Goal: Task Accomplishment & Management: Manage account settings

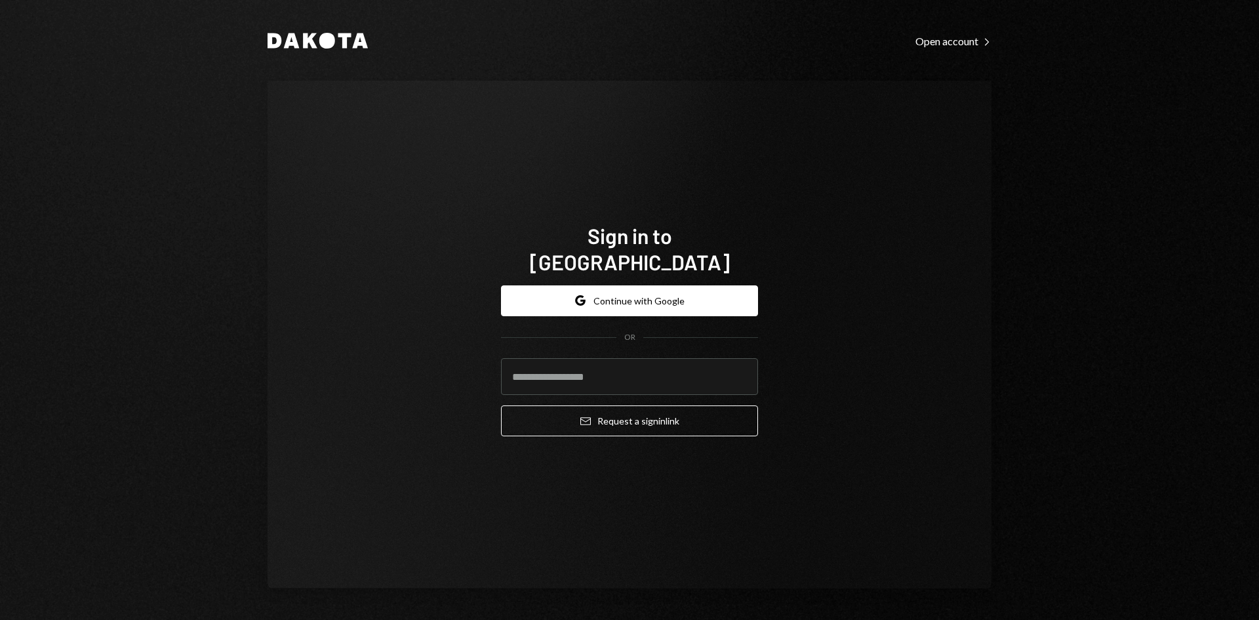
type input "**********"
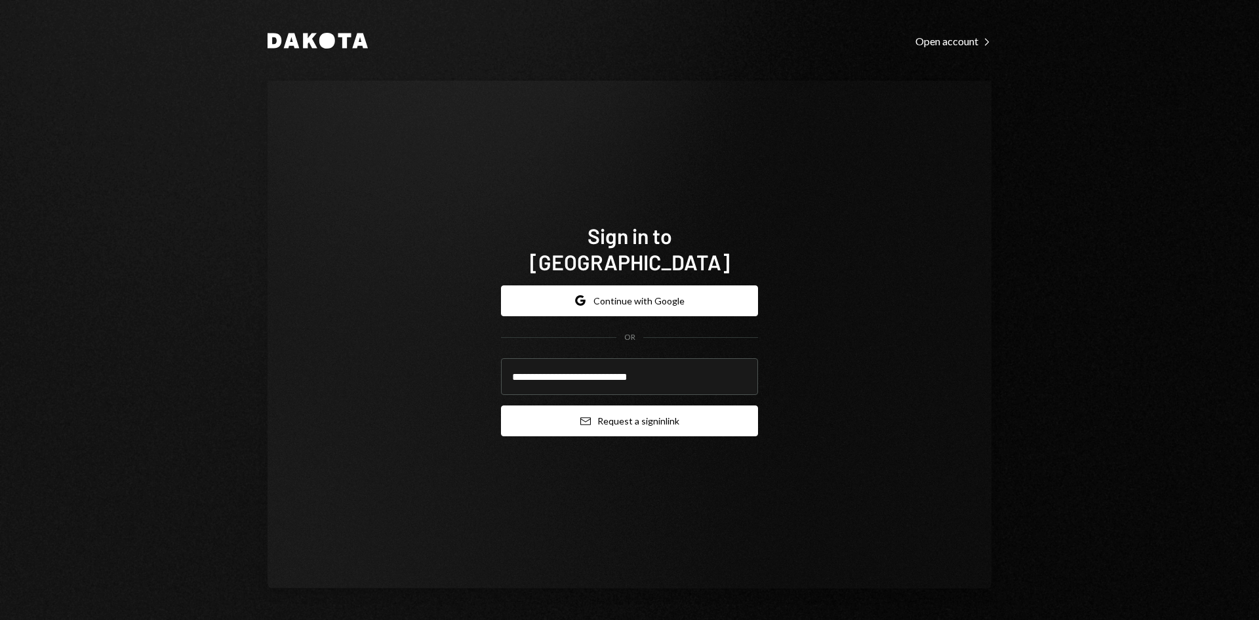
click at [698, 410] on button "Email Request a sign in link" at bounding box center [629, 420] width 257 height 31
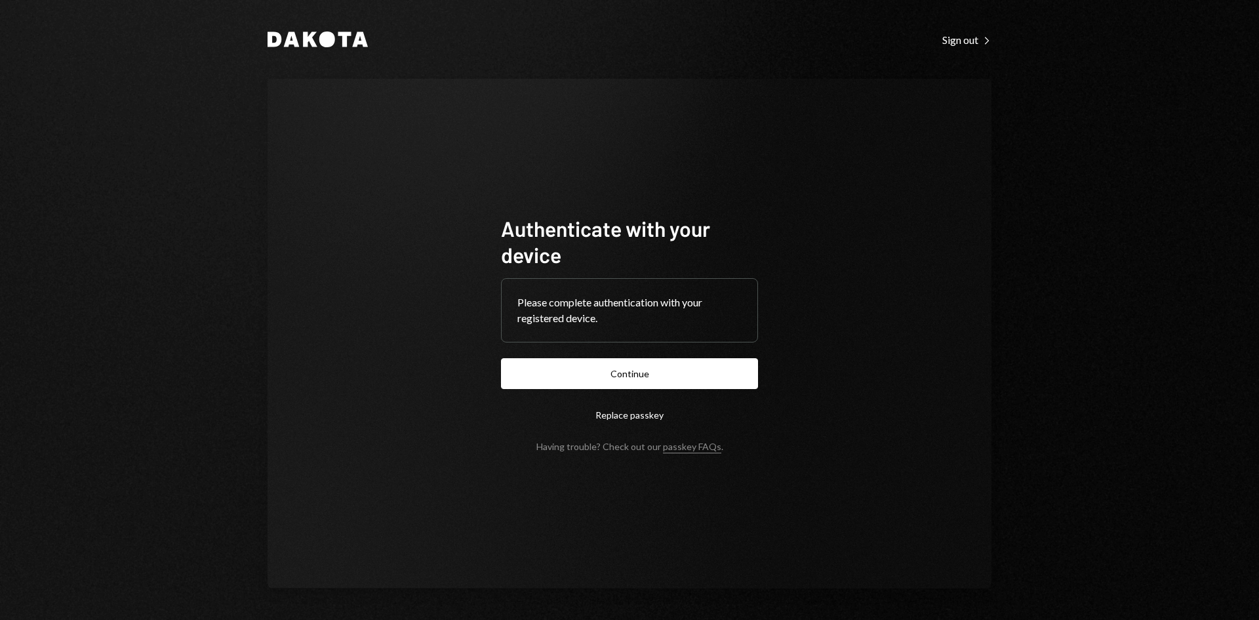
click at [623, 369] on button "Continue" at bounding box center [629, 373] width 257 height 31
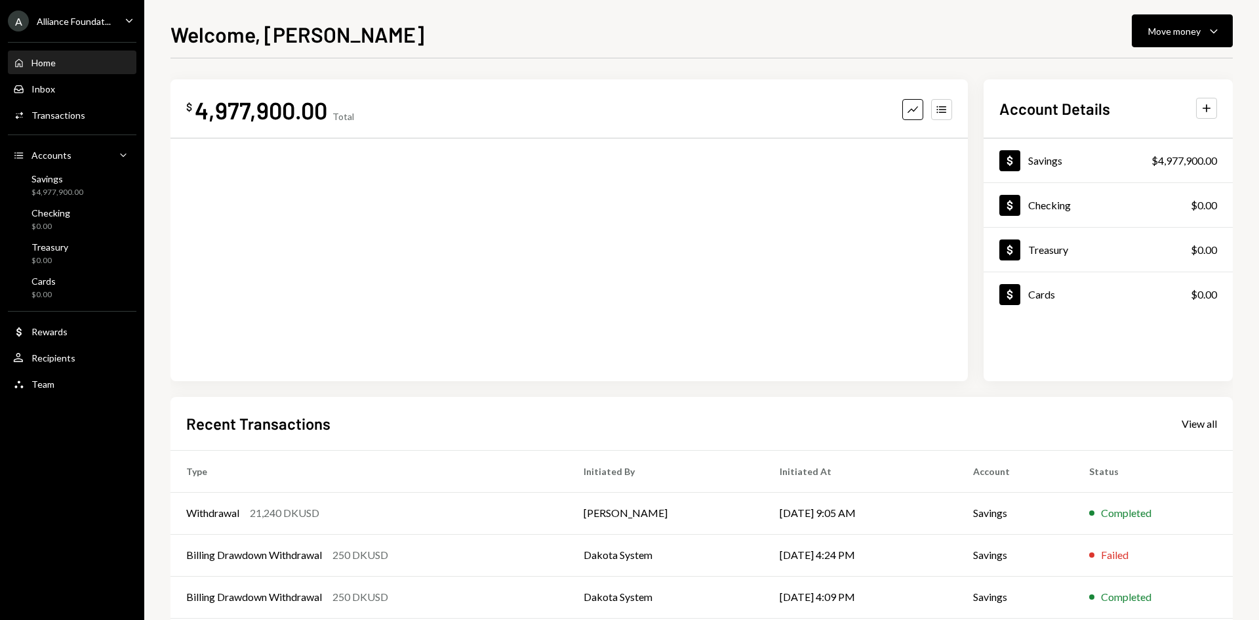
click at [96, 24] on div "Alliance Foundat..." at bounding box center [74, 21] width 74 height 11
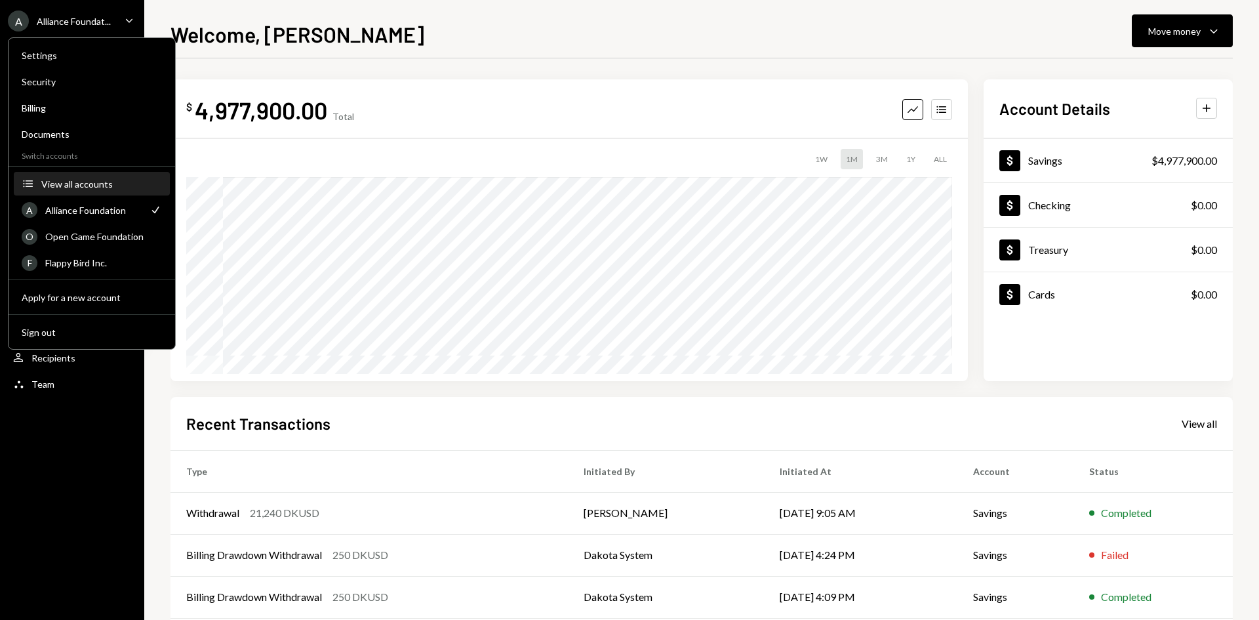
click at [83, 187] on div "View all accounts" at bounding box center [101, 183] width 121 height 11
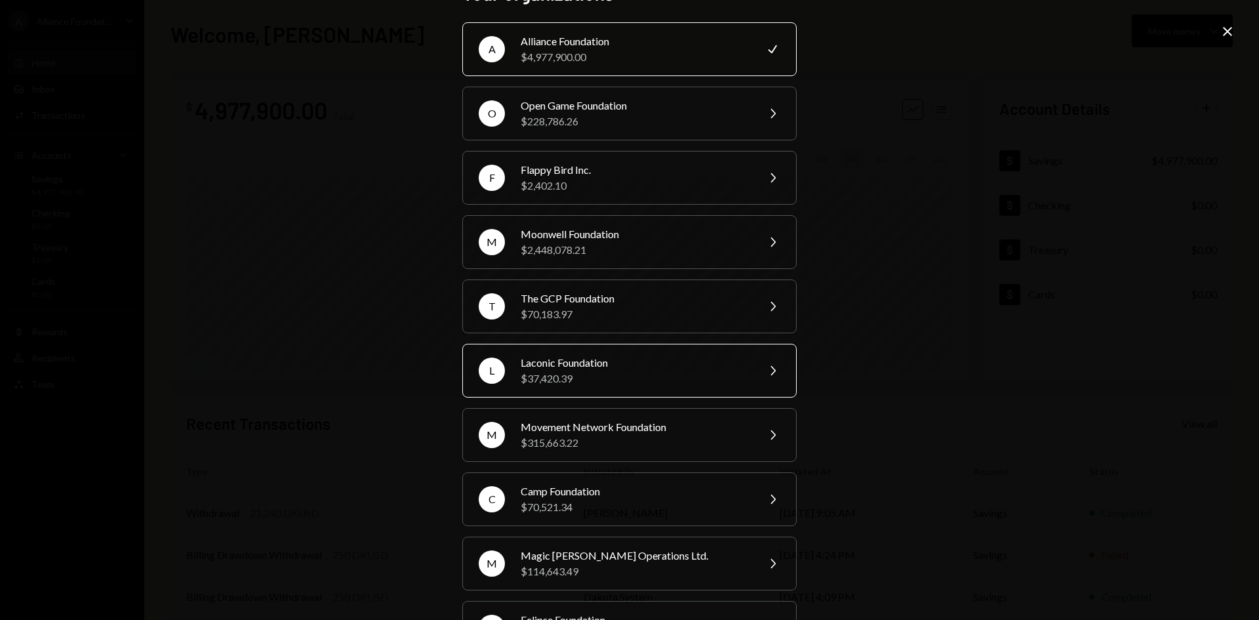
scroll to position [66, 0]
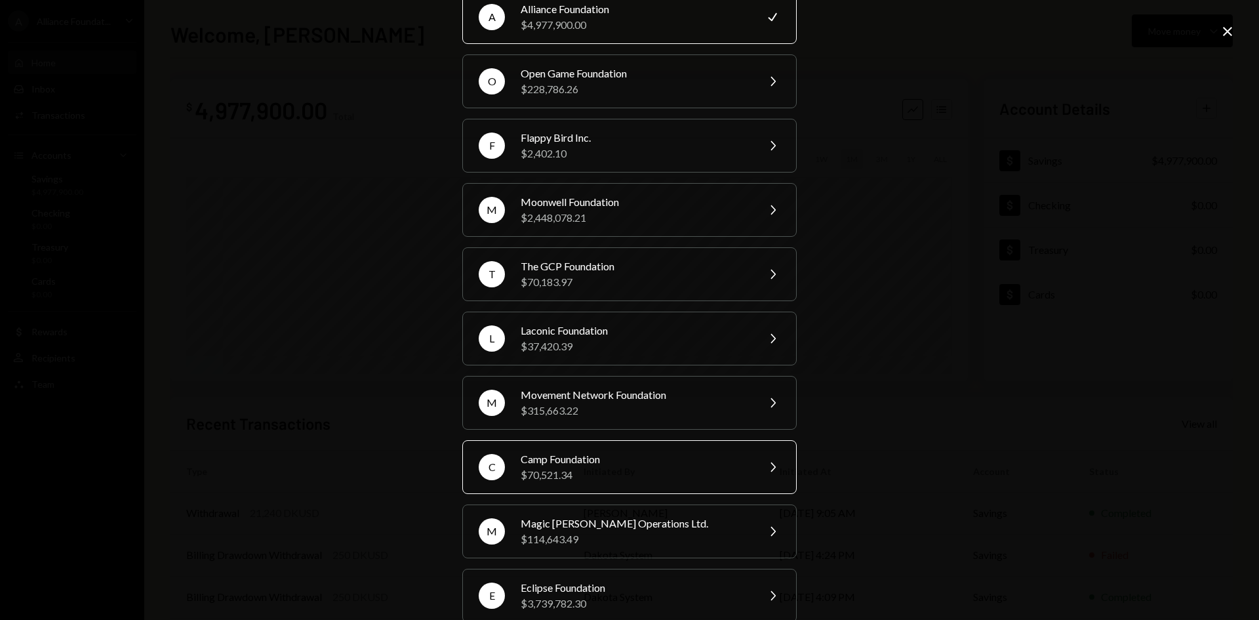
click at [600, 458] on div "Camp Foundation" at bounding box center [635, 459] width 228 height 16
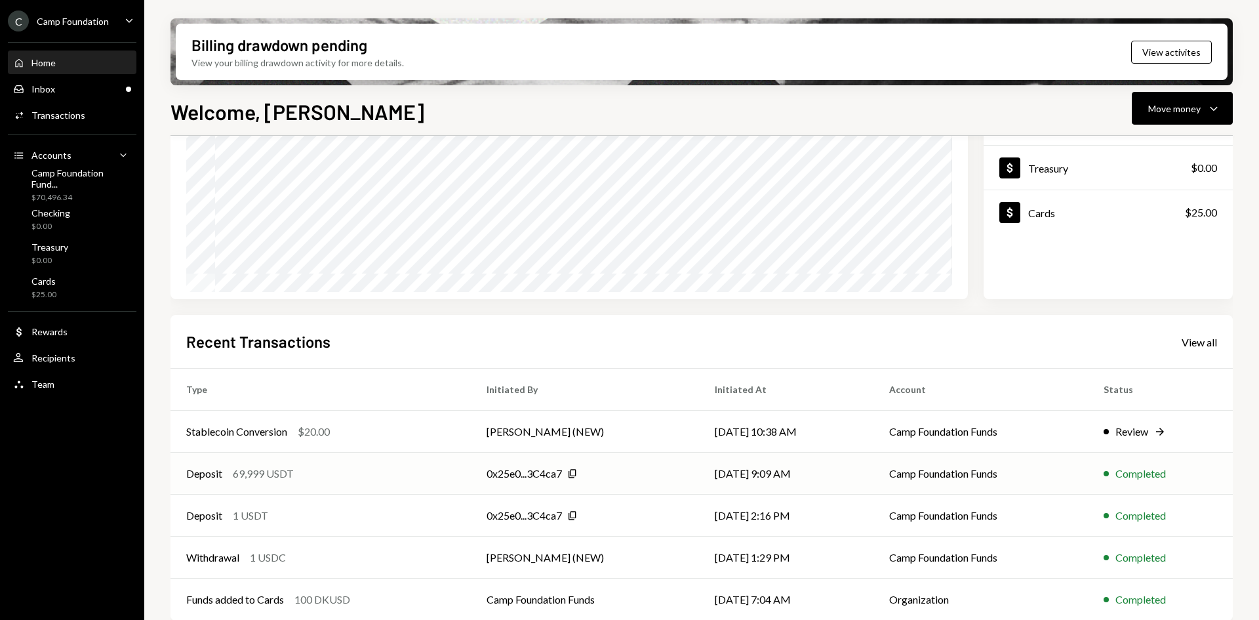
scroll to position [171, 0]
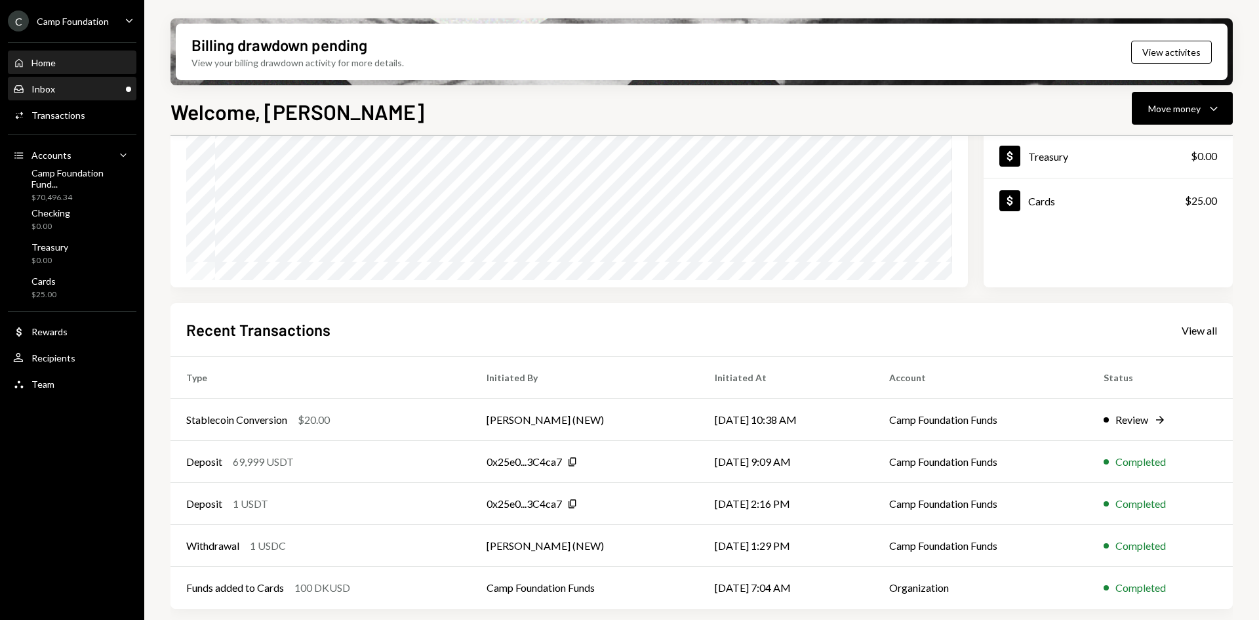
click at [89, 95] on div "Inbox Inbox" at bounding box center [72, 89] width 118 height 22
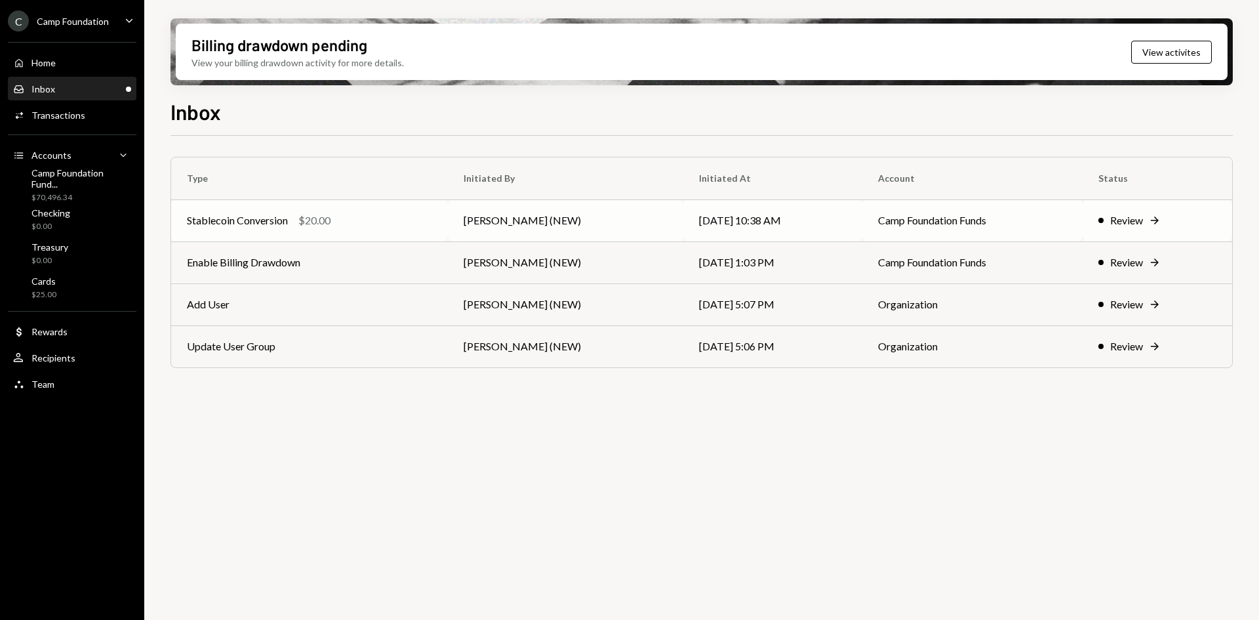
click at [524, 228] on td "[PERSON_NAME] (NEW)" at bounding box center [565, 220] width 235 height 42
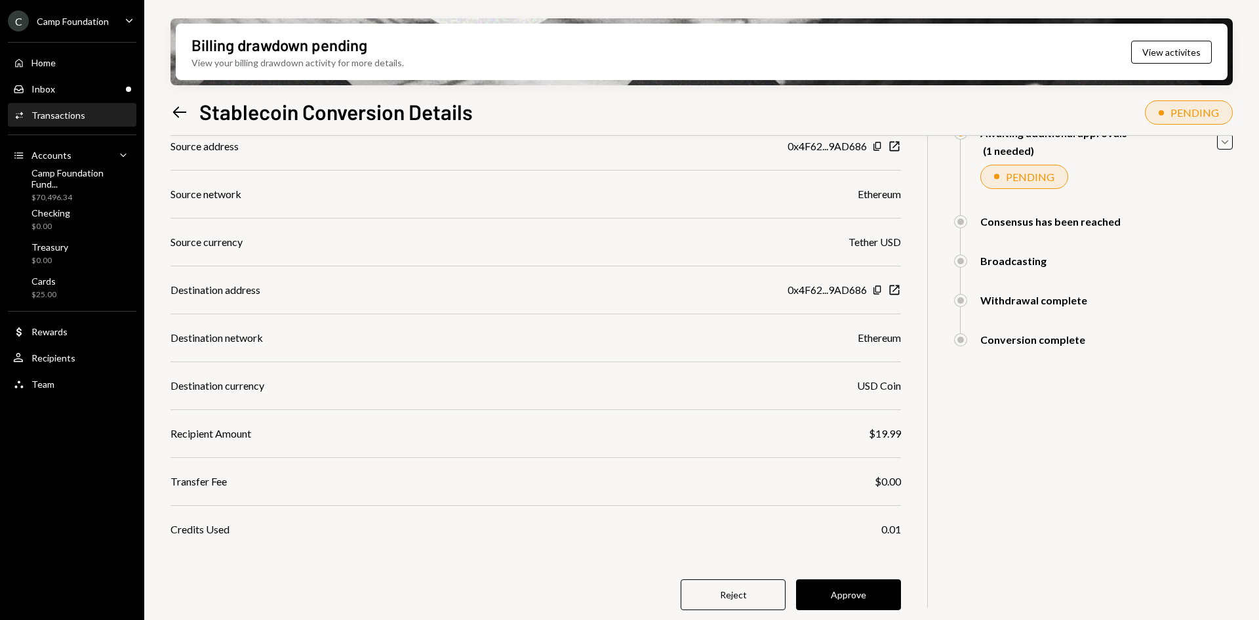
scroll to position [149, 0]
click at [856, 587] on button "Approve" at bounding box center [848, 593] width 105 height 31
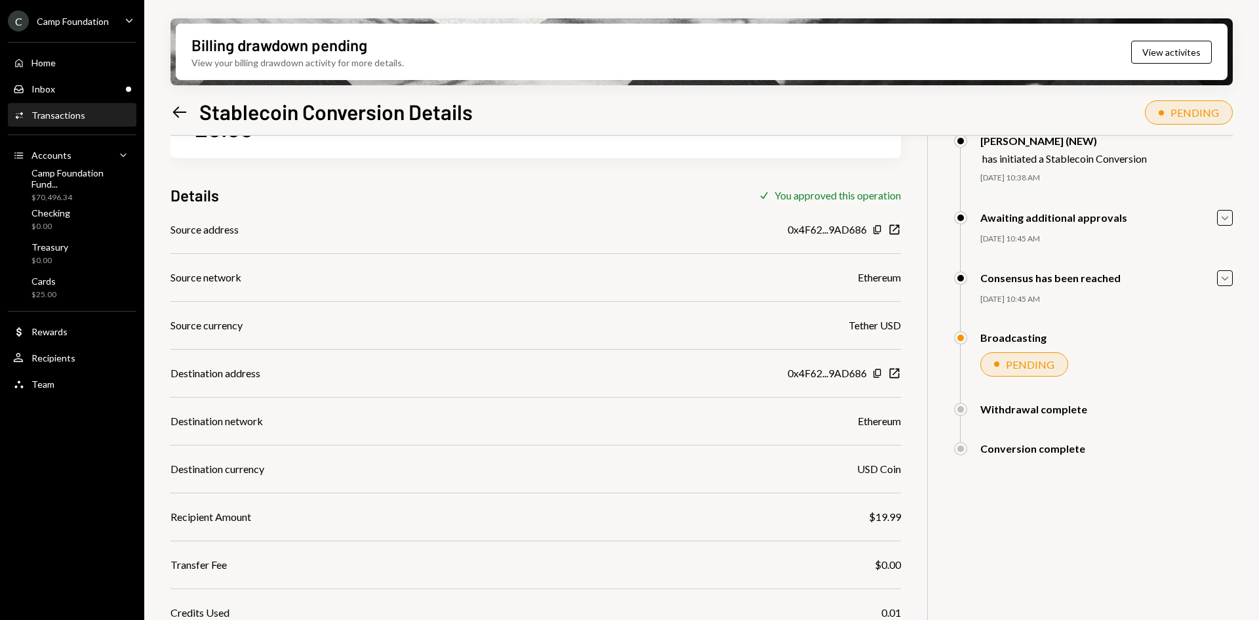
scroll to position [0, 0]
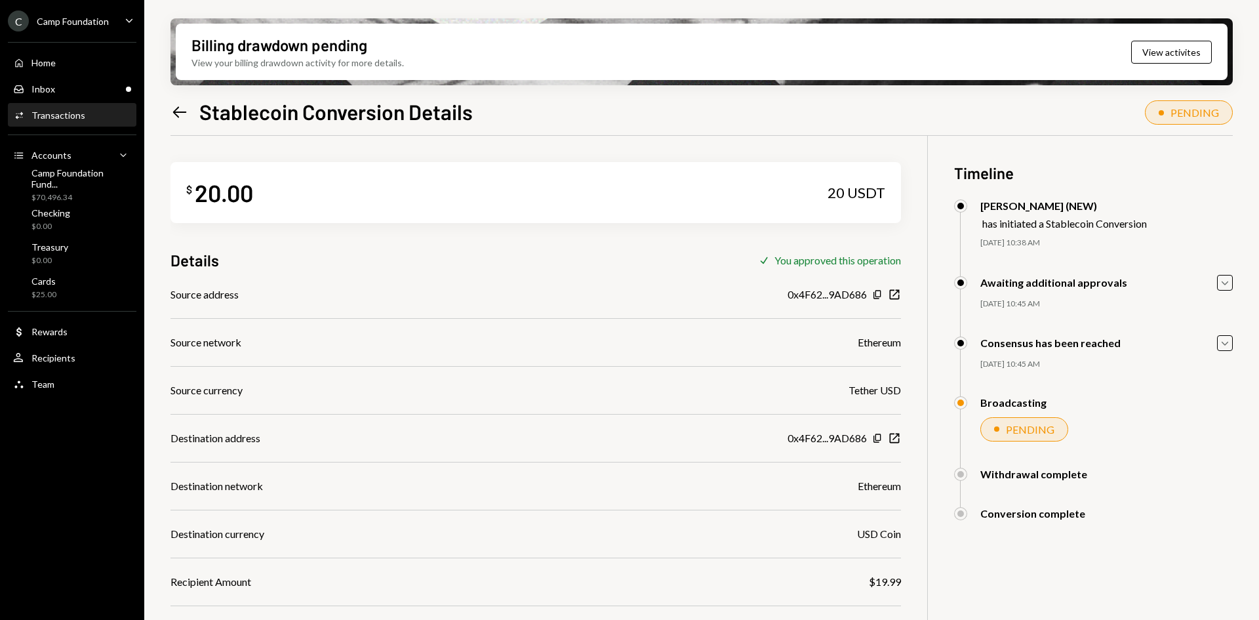
click at [176, 107] on icon "Left Arrow" at bounding box center [179, 112] width 18 height 18
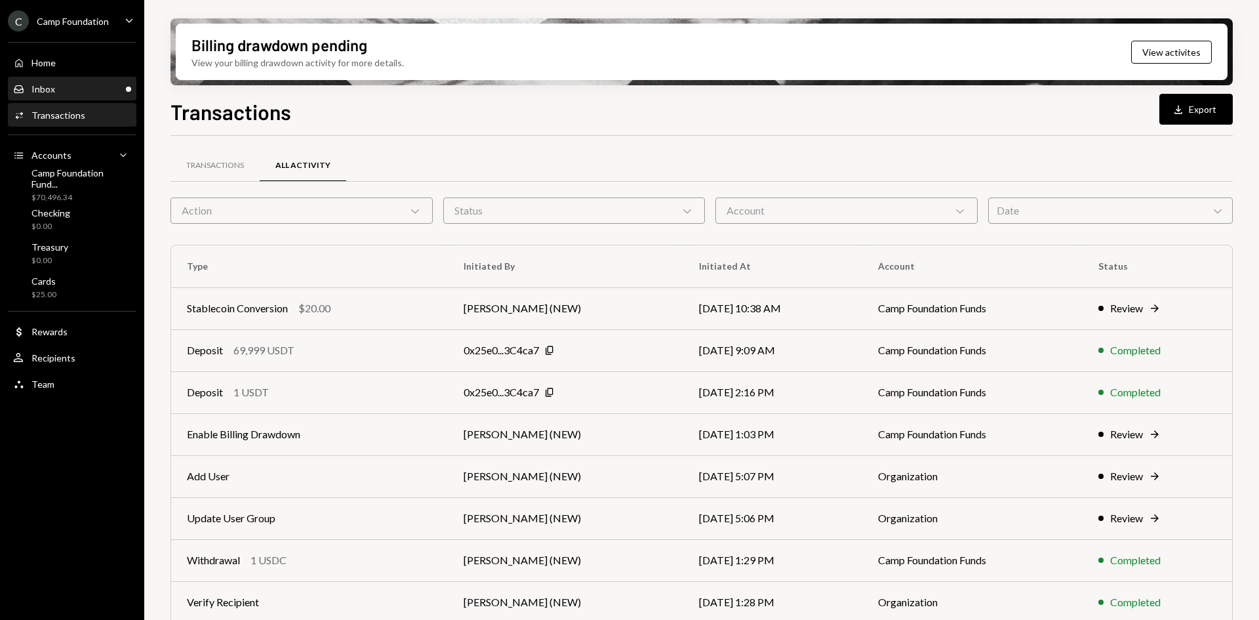
click at [62, 93] on div "Inbox Inbox" at bounding box center [72, 89] width 118 height 12
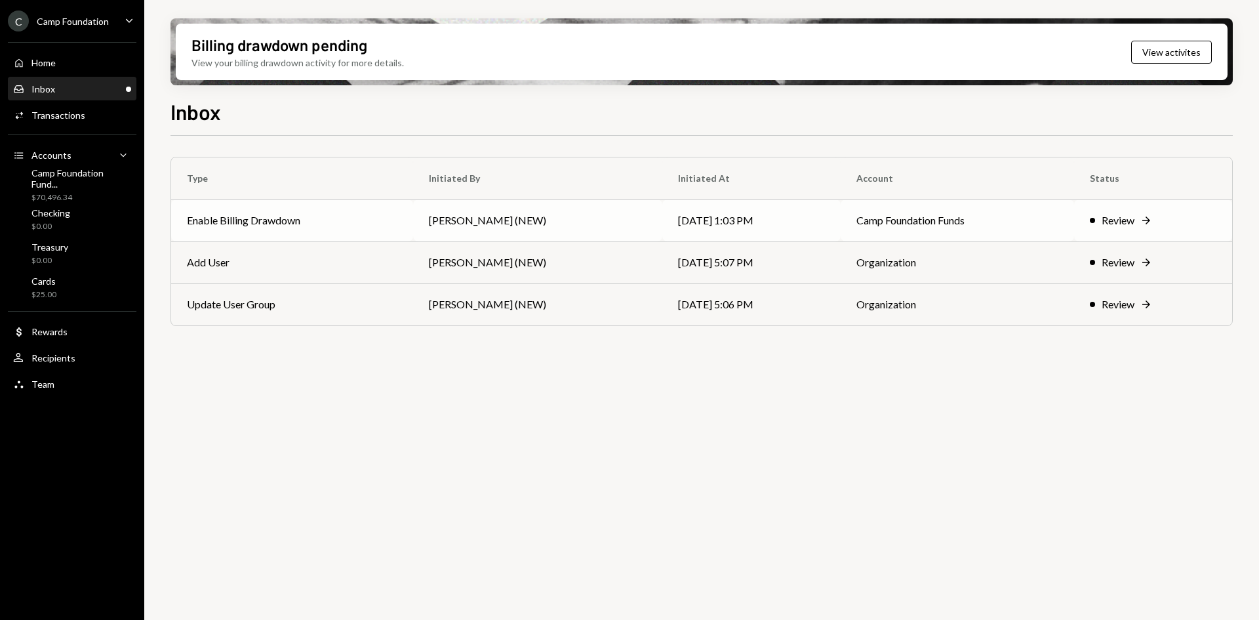
click at [296, 225] on td "Enable Billing Drawdown" at bounding box center [292, 220] width 242 height 42
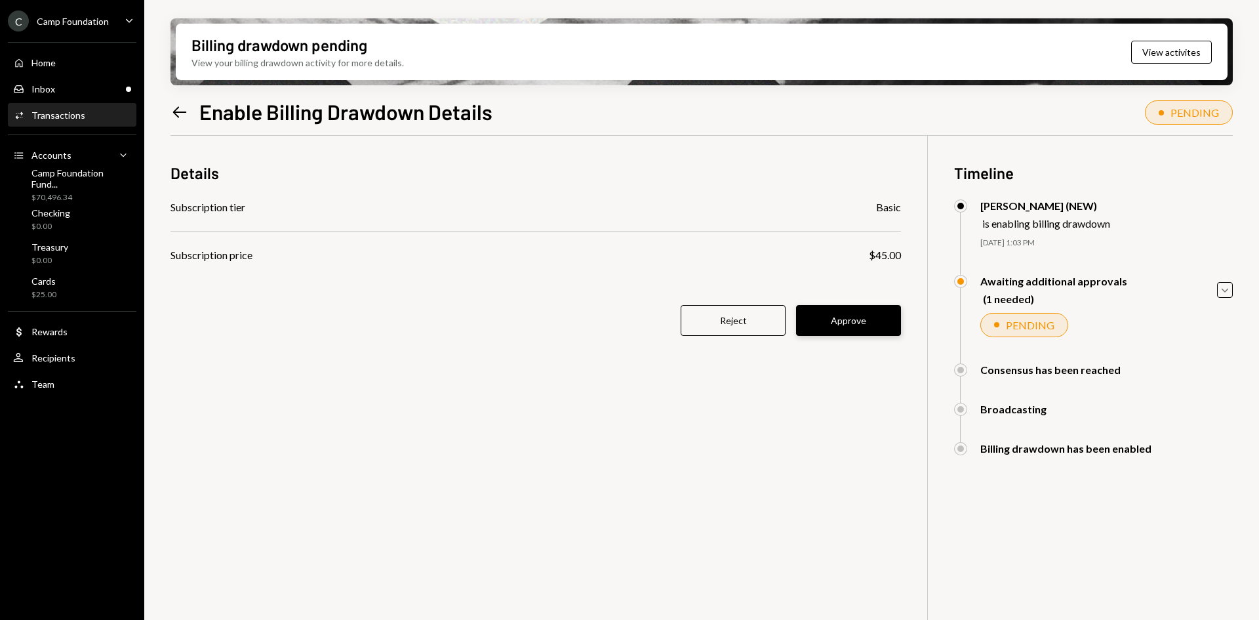
click at [837, 323] on button "Approve" at bounding box center [848, 320] width 105 height 31
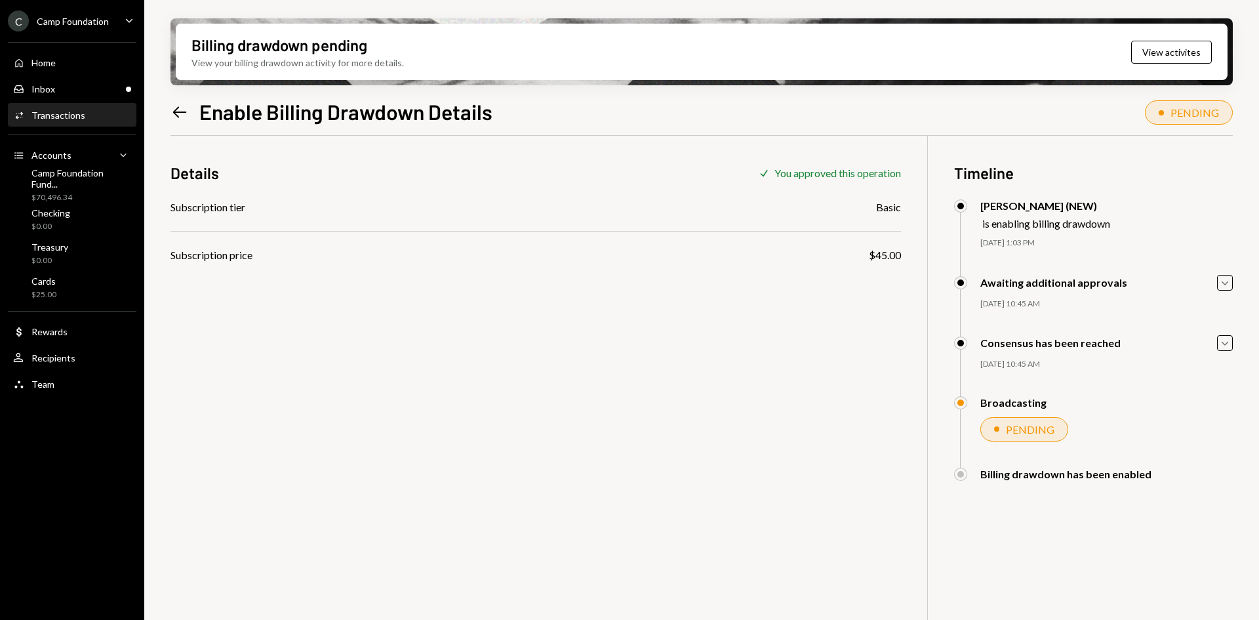
click at [180, 108] on icon "Left Arrow" at bounding box center [179, 112] width 18 height 18
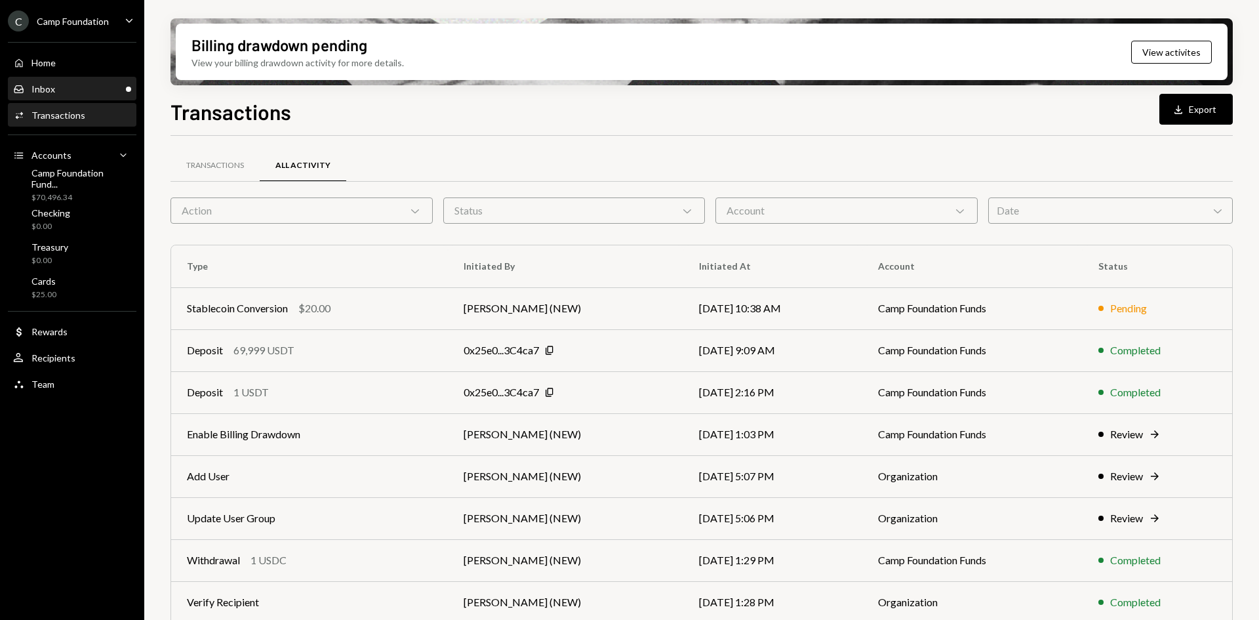
click at [50, 85] on div "Inbox" at bounding box center [43, 88] width 24 height 11
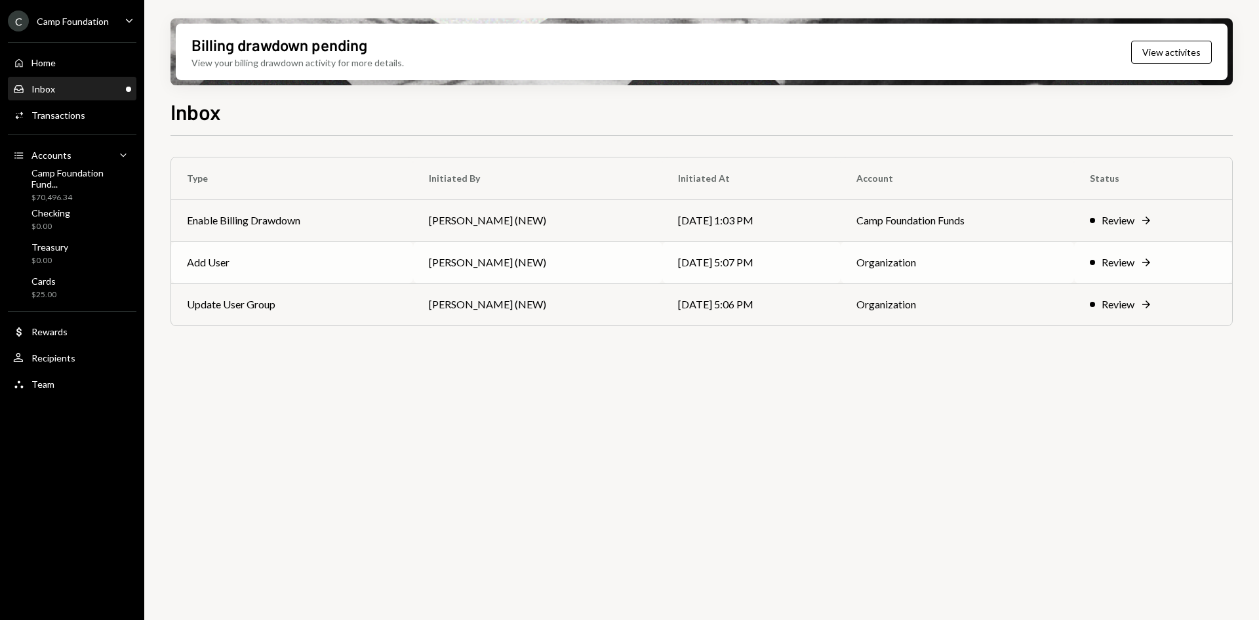
click at [308, 269] on td "Add User" at bounding box center [292, 262] width 242 height 42
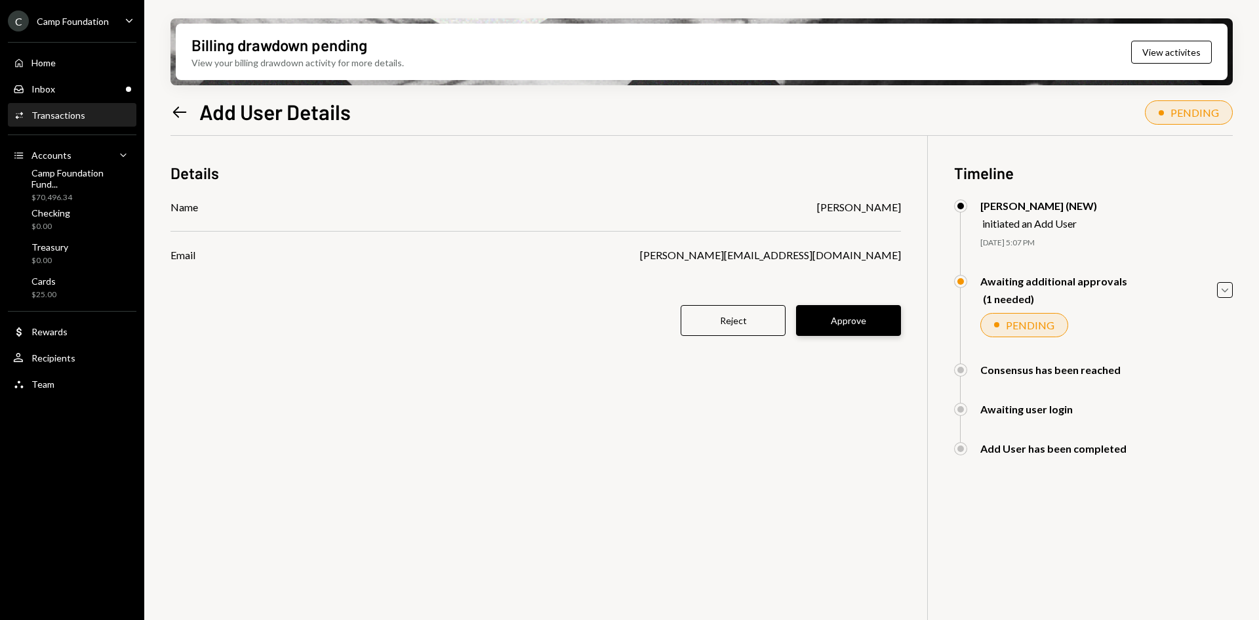
click at [837, 325] on button "Approve" at bounding box center [848, 320] width 105 height 31
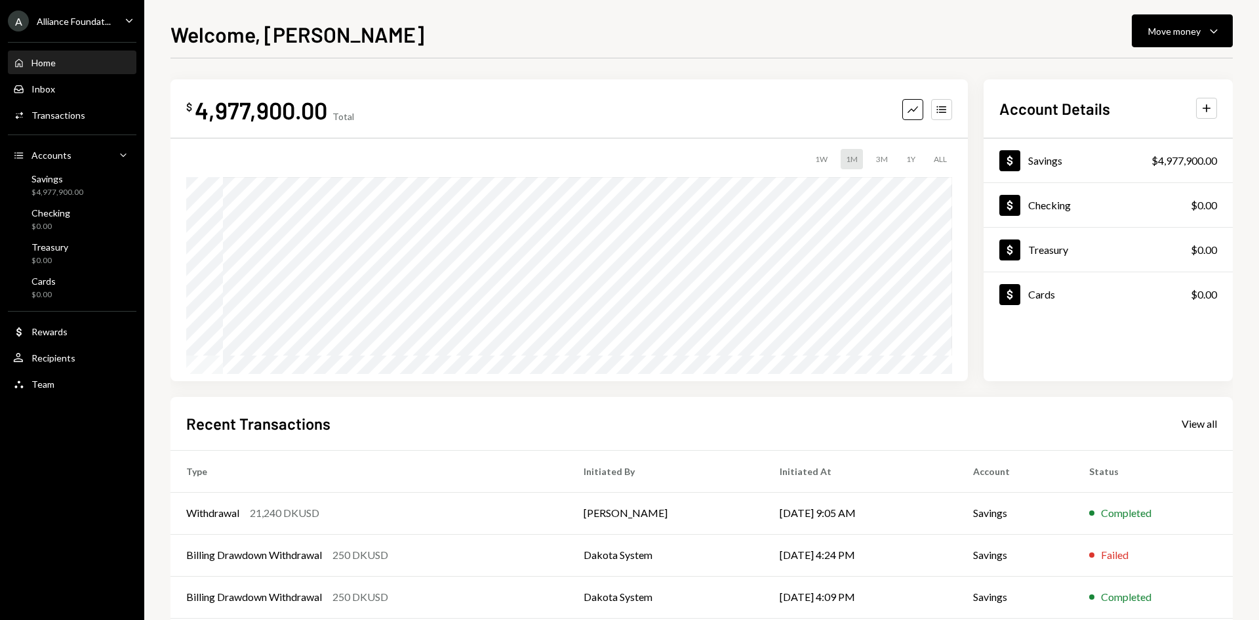
click at [91, 20] on div "Alliance Foundat..." at bounding box center [74, 21] width 74 height 11
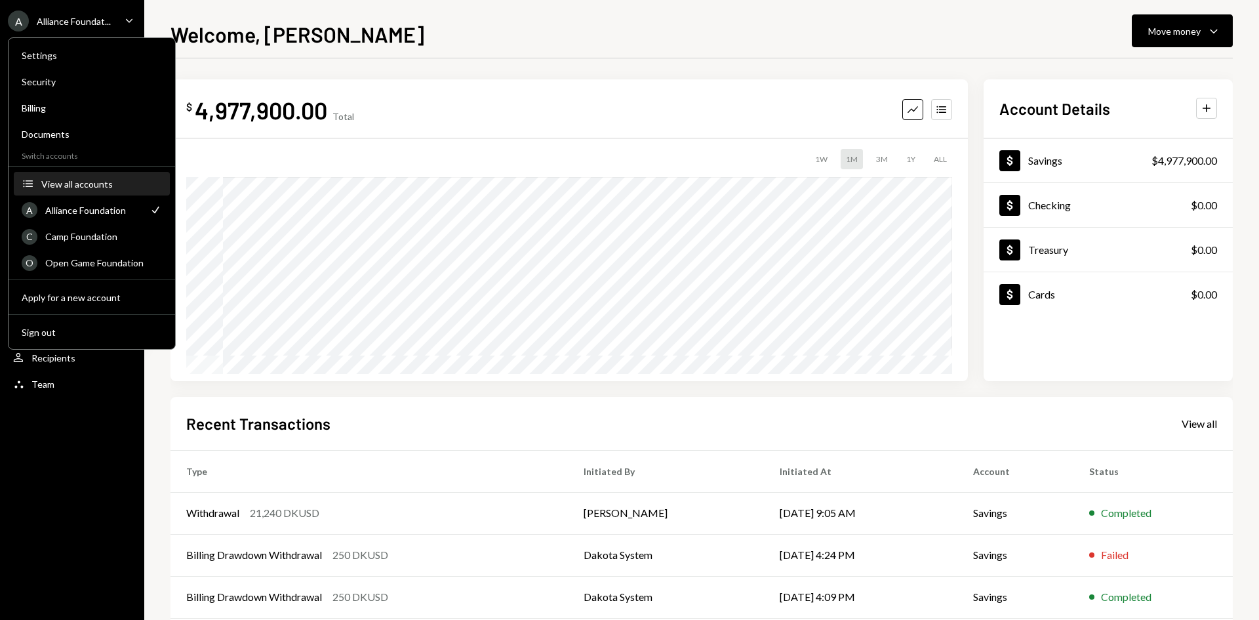
click at [101, 182] on div "View all accounts" at bounding box center [101, 183] width 121 height 11
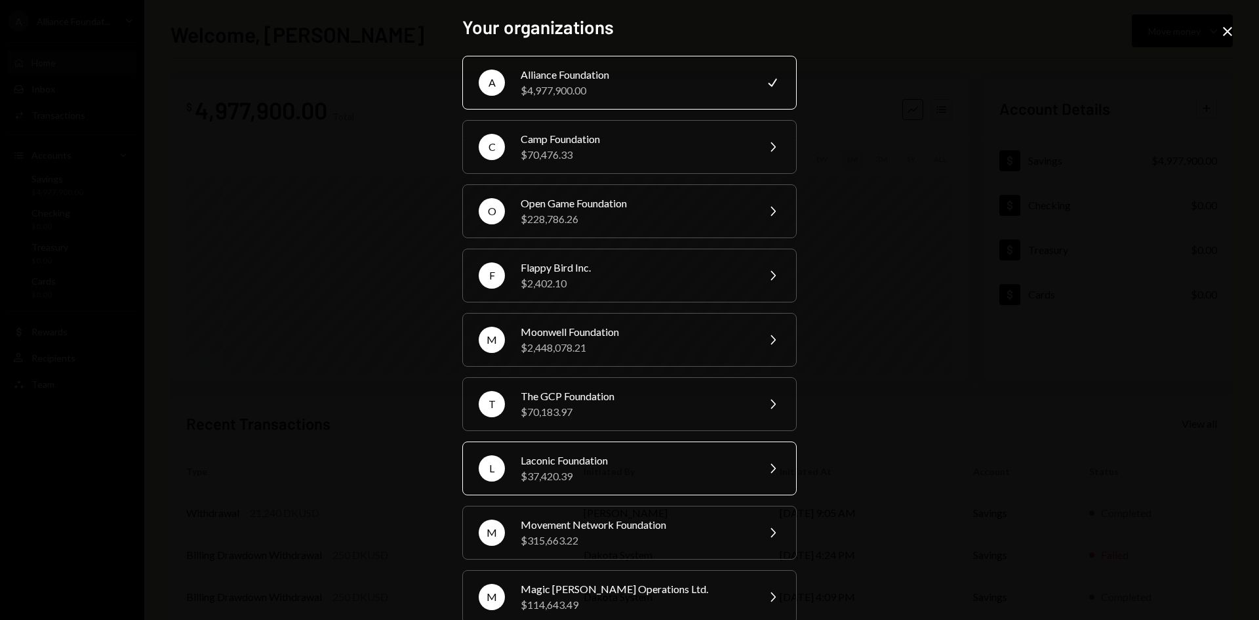
click at [633, 467] on div "Laconic Foundation" at bounding box center [635, 460] width 228 height 16
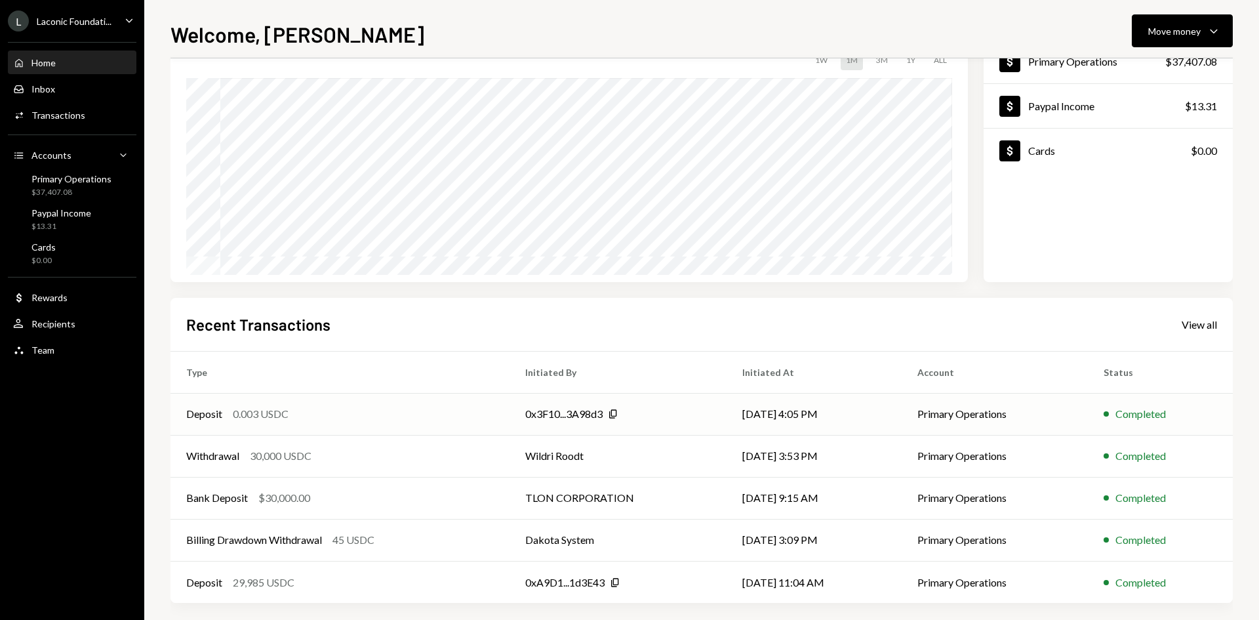
scroll to position [108, 0]
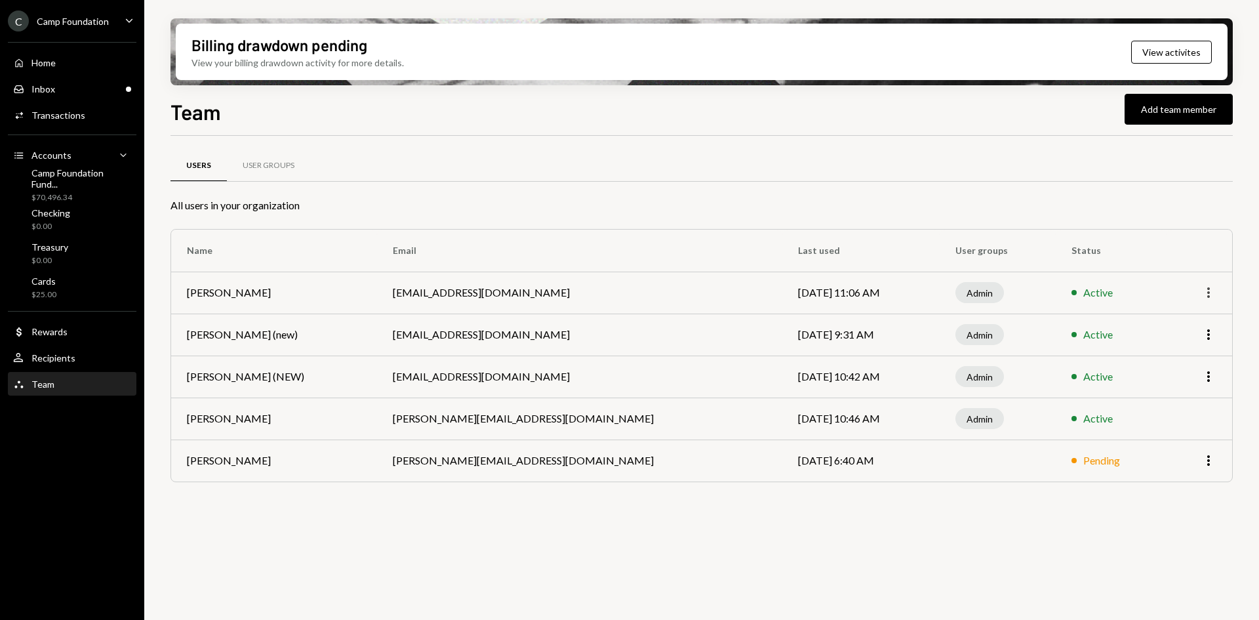
click at [1208, 292] on icon "button" at bounding box center [1208, 292] width 3 height 10
click at [1194, 343] on div "Remove" at bounding box center [1178, 343] width 66 height 23
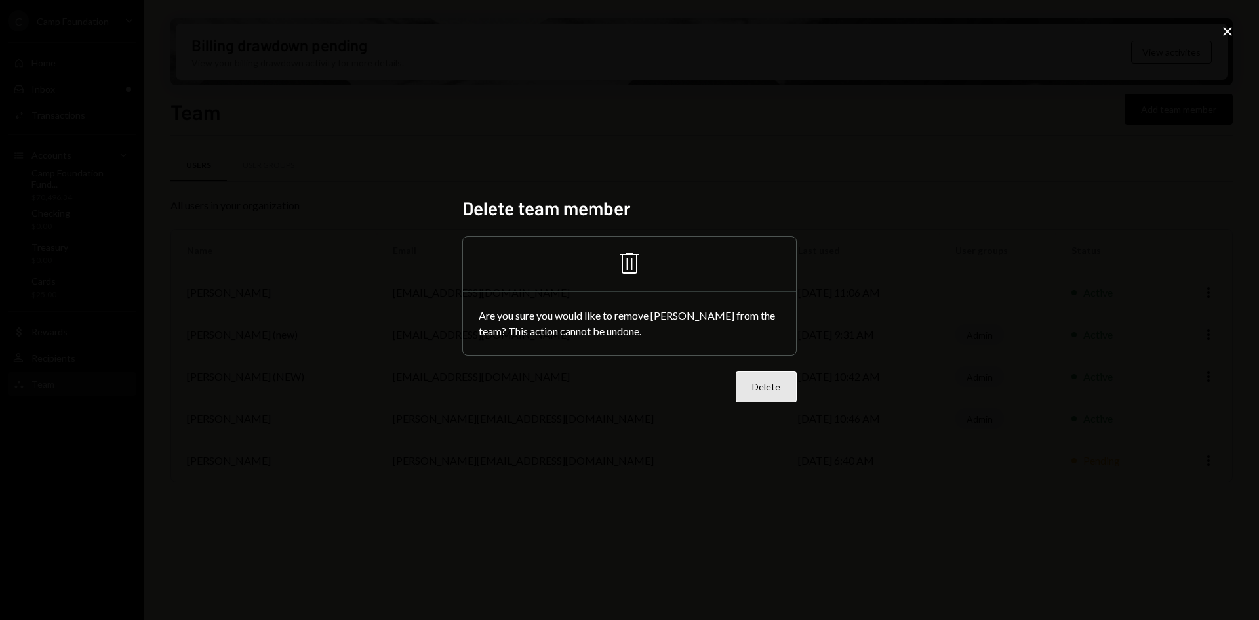
click at [768, 389] on button "Delete" at bounding box center [766, 386] width 61 height 31
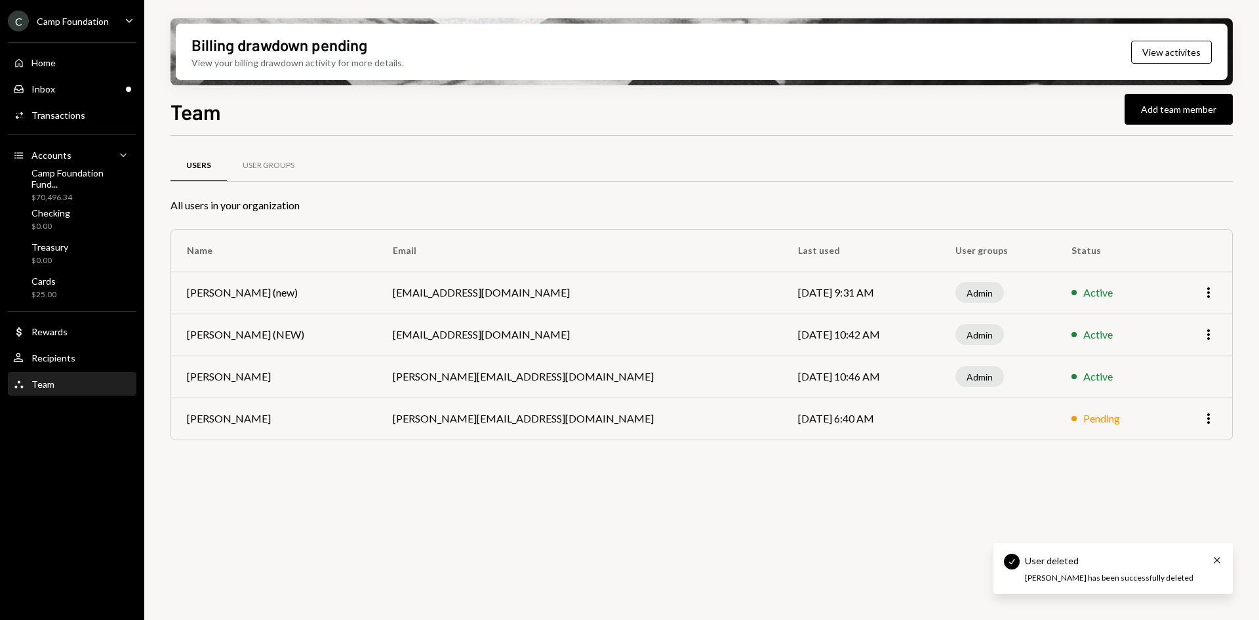
click at [496, 487] on div "Users User Groups All users in your organization Name Email Last used User grou…" at bounding box center [701, 385] width 1062 height 499
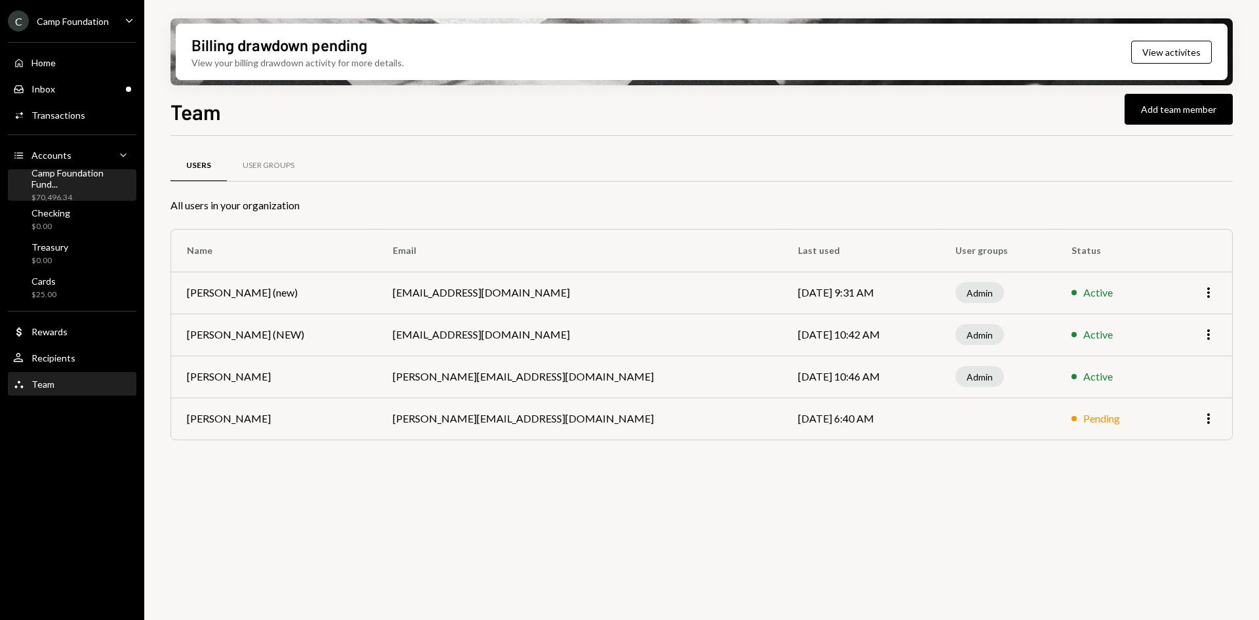
click at [85, 182] on div "Camp Foundation Fund..." at bounding box center [81, 178] width 100 height 22
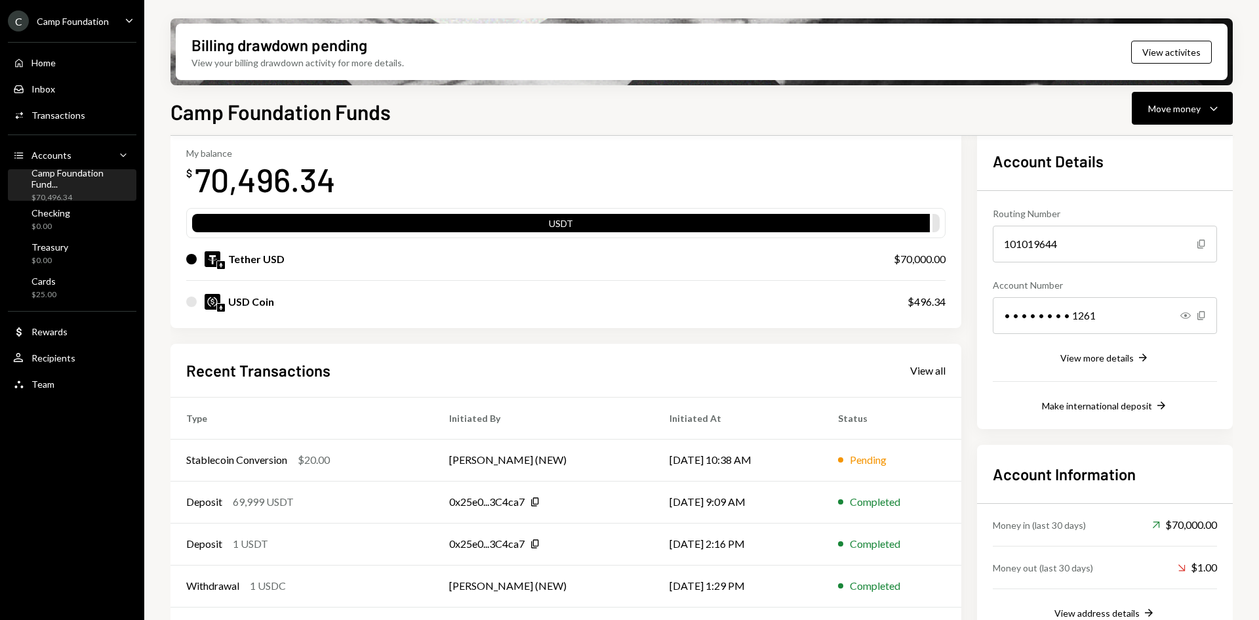
scroll to position [106, 0]
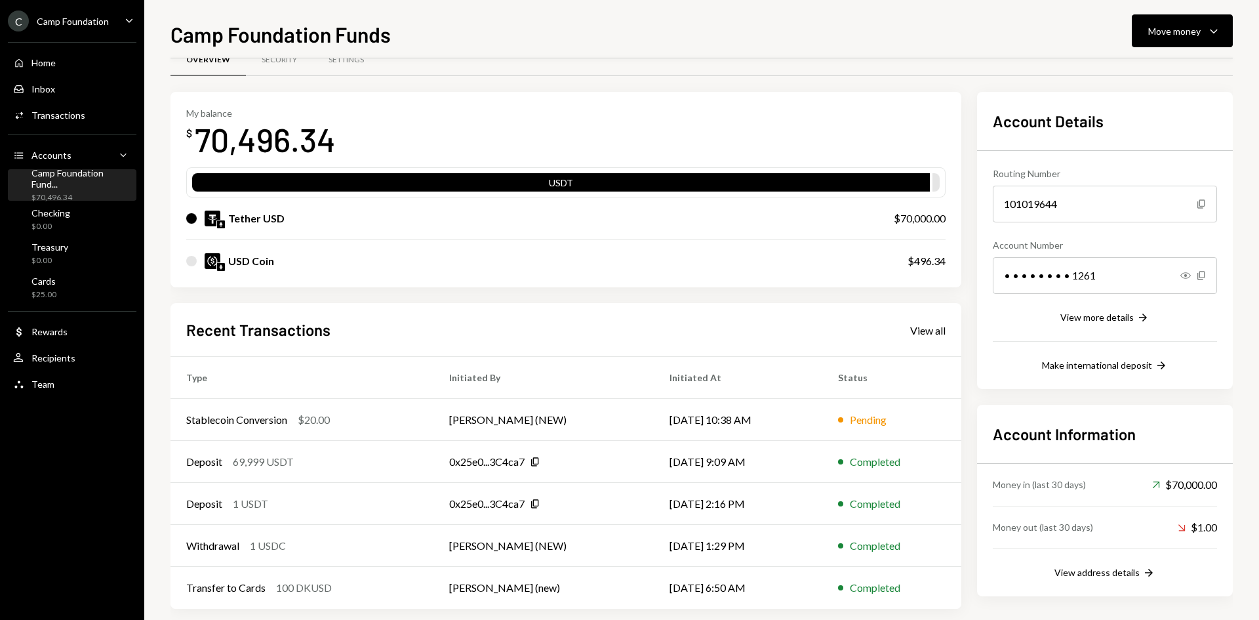
scroll to position [43, 0]
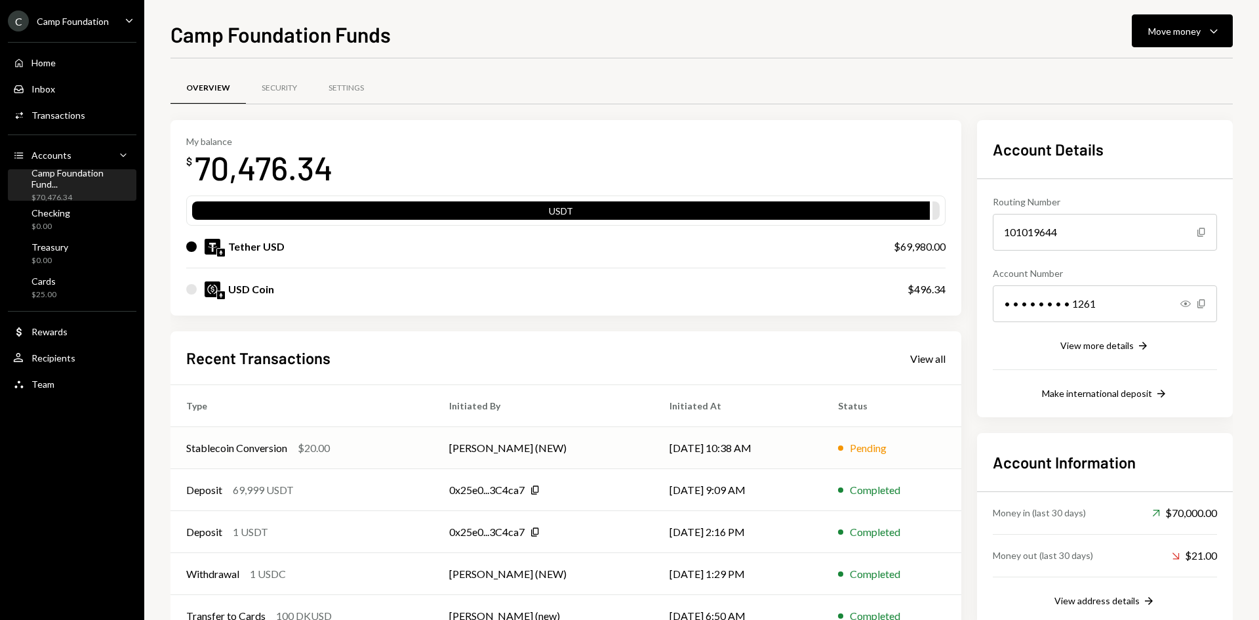
click at [320, 450] on div "$20.00" at bounding box center [314, 448] width 32 height 16
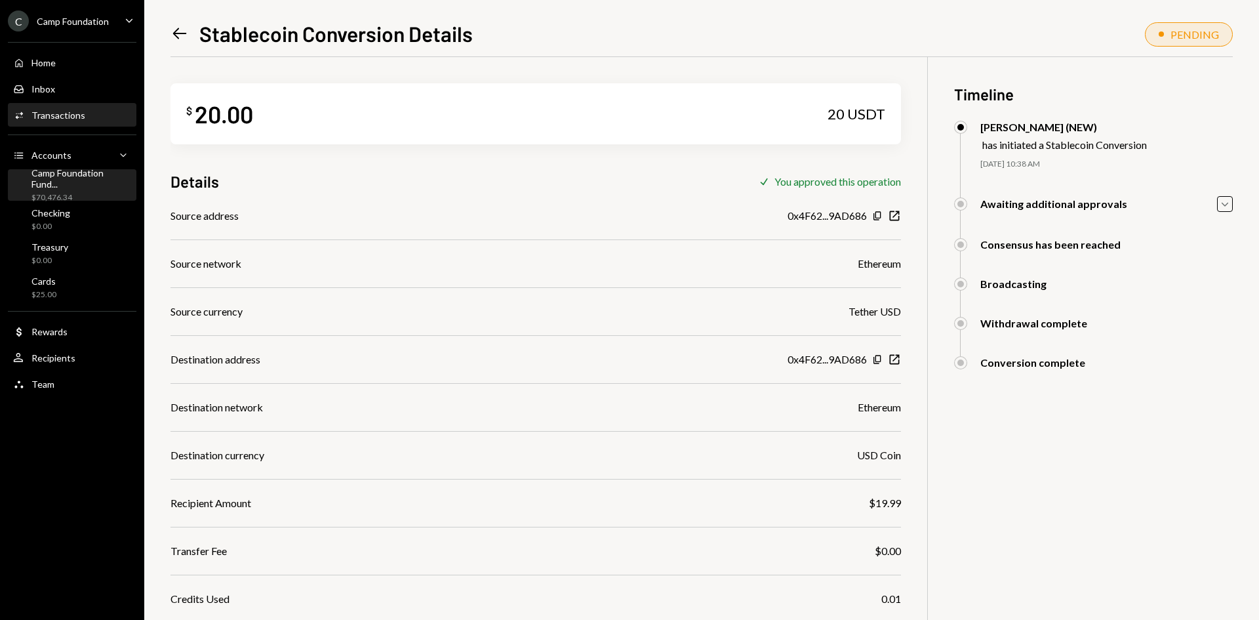
click at [97, 180] on div "Camp Foundation Fund..." at bounding box center [81, 178] width 100 height 22
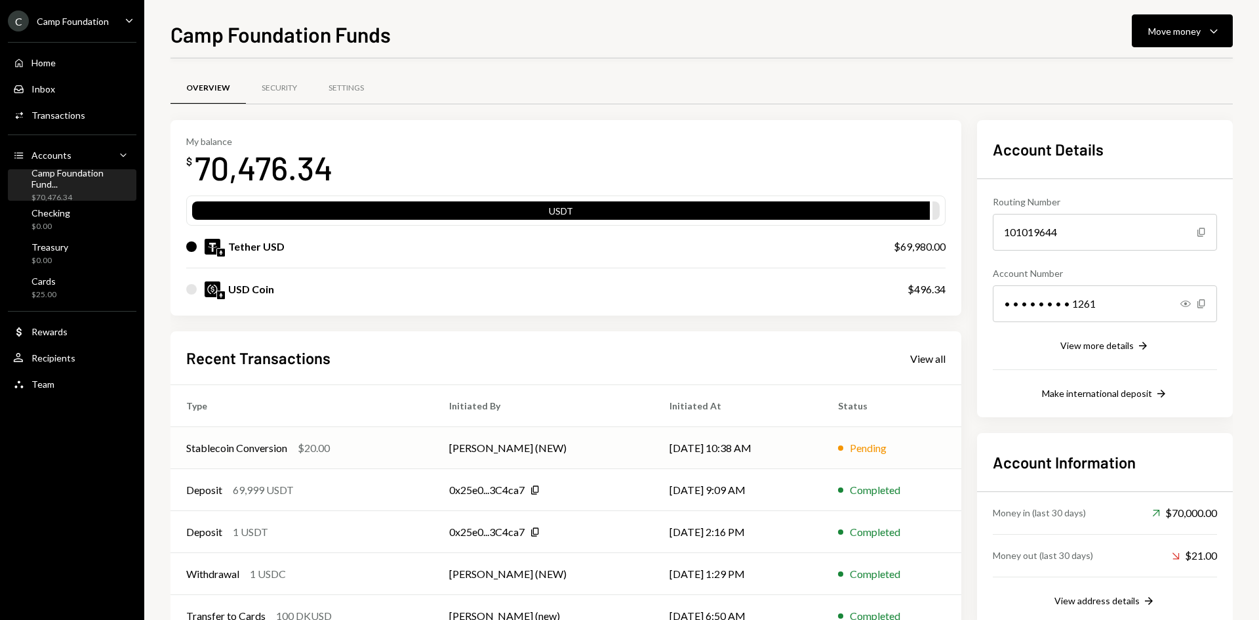
scroll to position [43, 0]
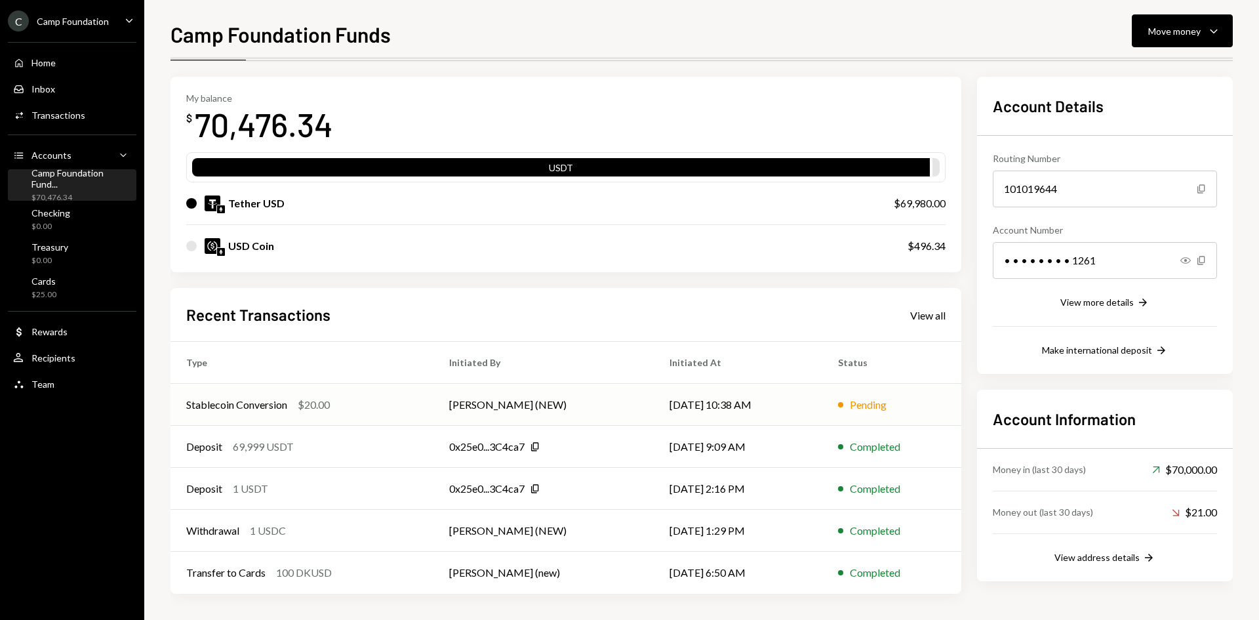
click at [347, 405] on div "Stablecoin Conversion $20.00" at bounding box center [301, 405] width 231 height 16
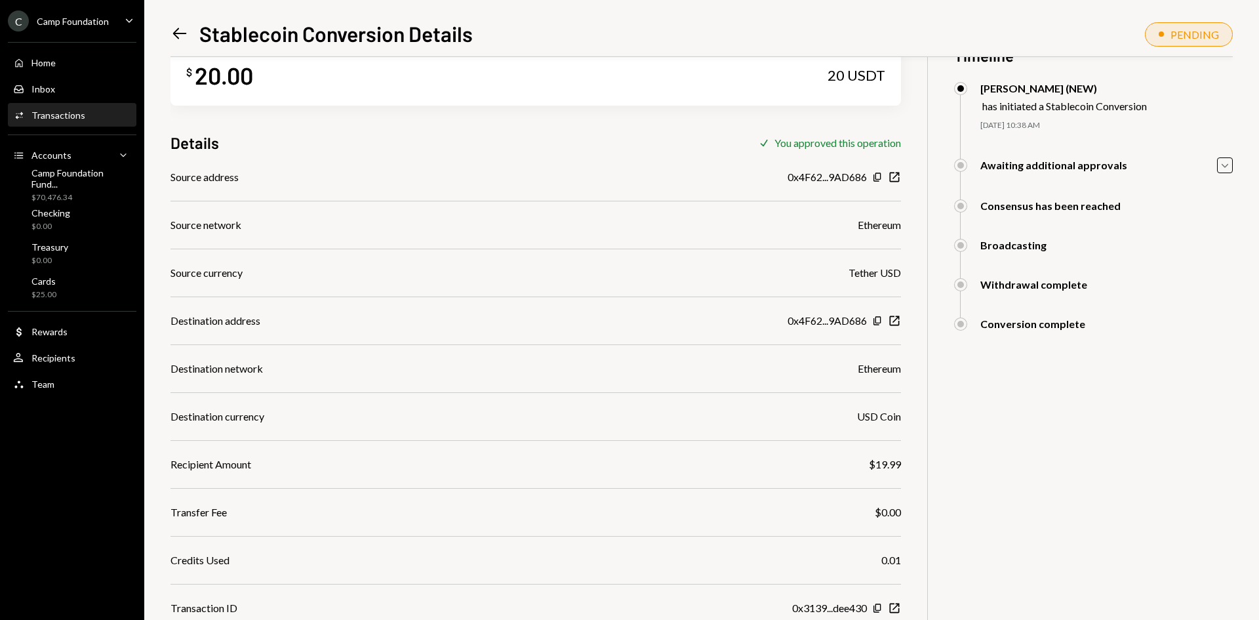
scroll to position [57, 0]
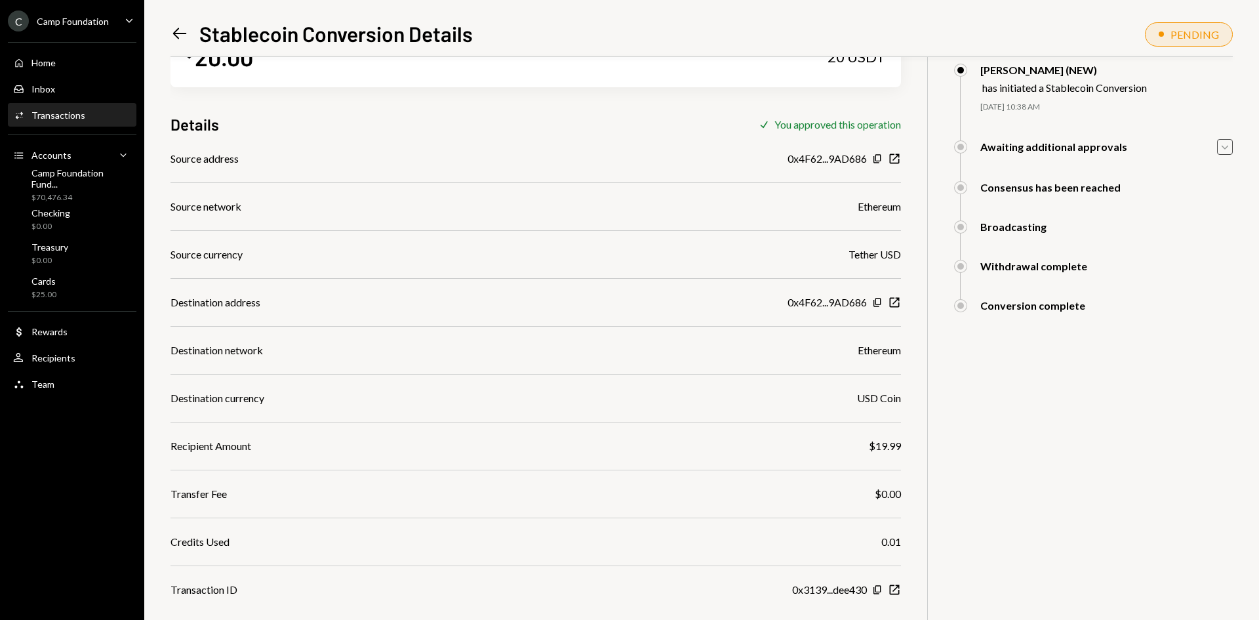
click at [1226, 147] on icon "button" at bounding box center [1224, 148] width 7 height 4
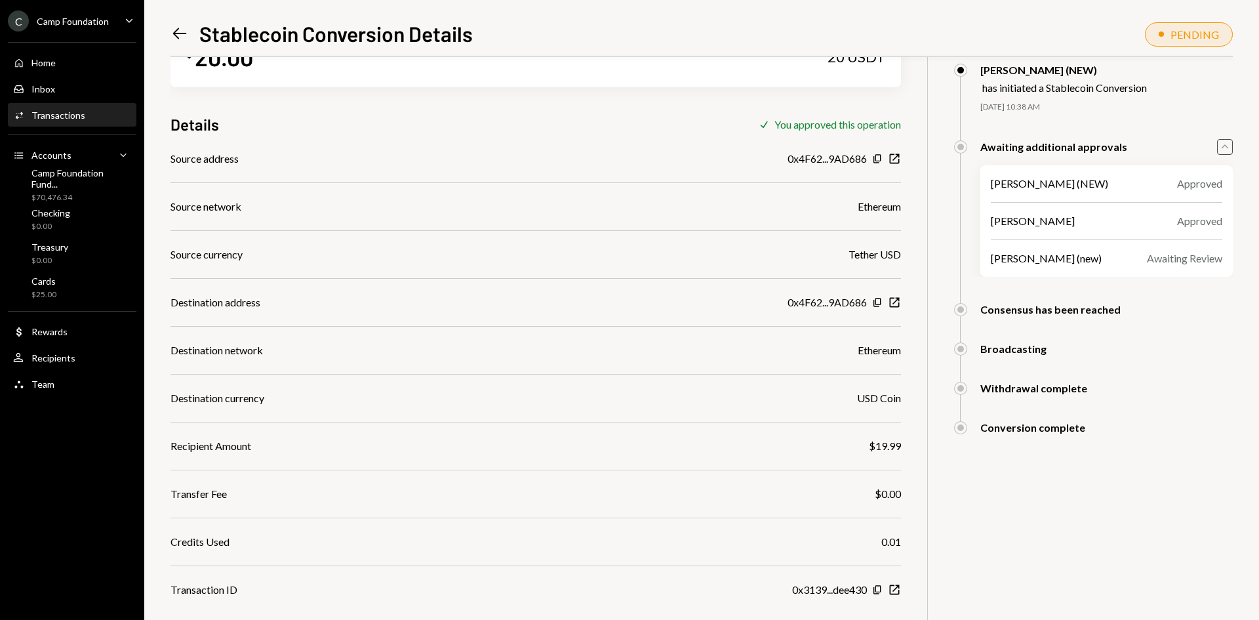
scroll to position [0, 0]
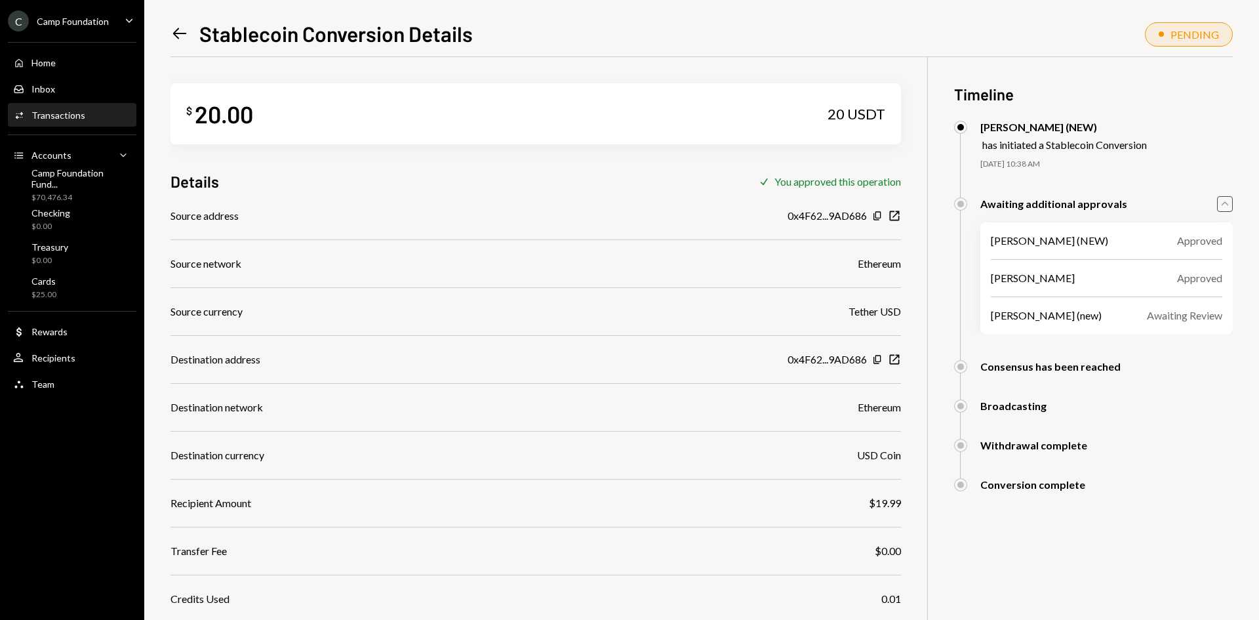
click at [178, 33] on icon "Left Arrow" at bounding box center [179, 33] width 18 height 18
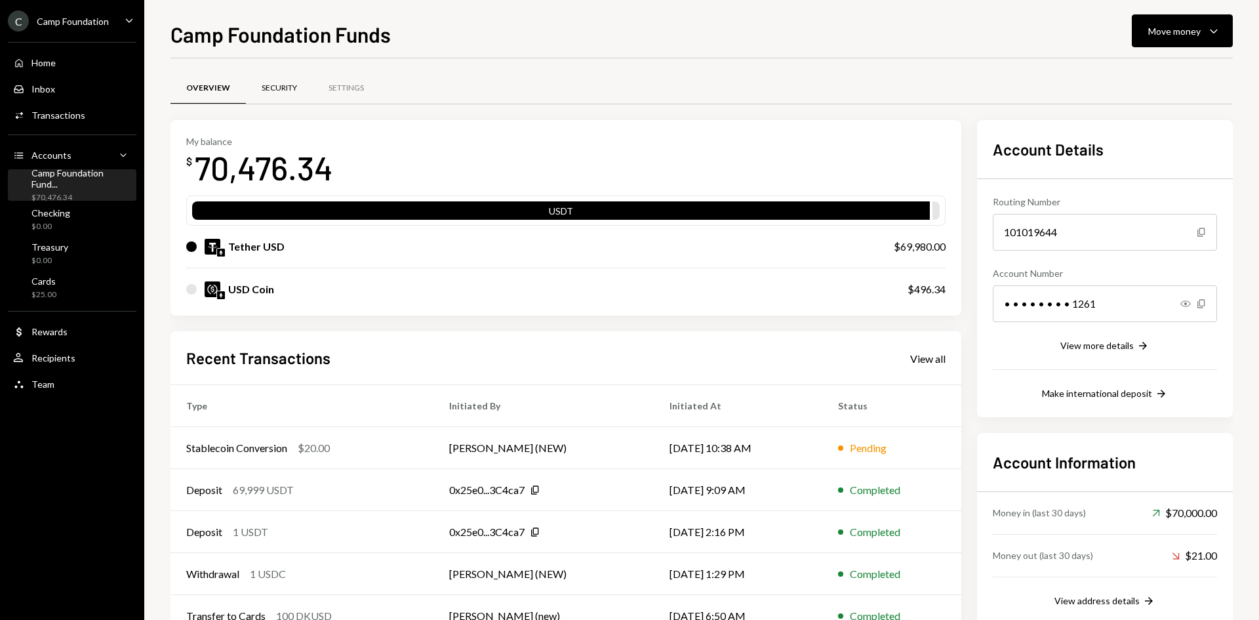
click at [288, 90] on div "Security" at bounding box center [279, 88] width 35 height 11
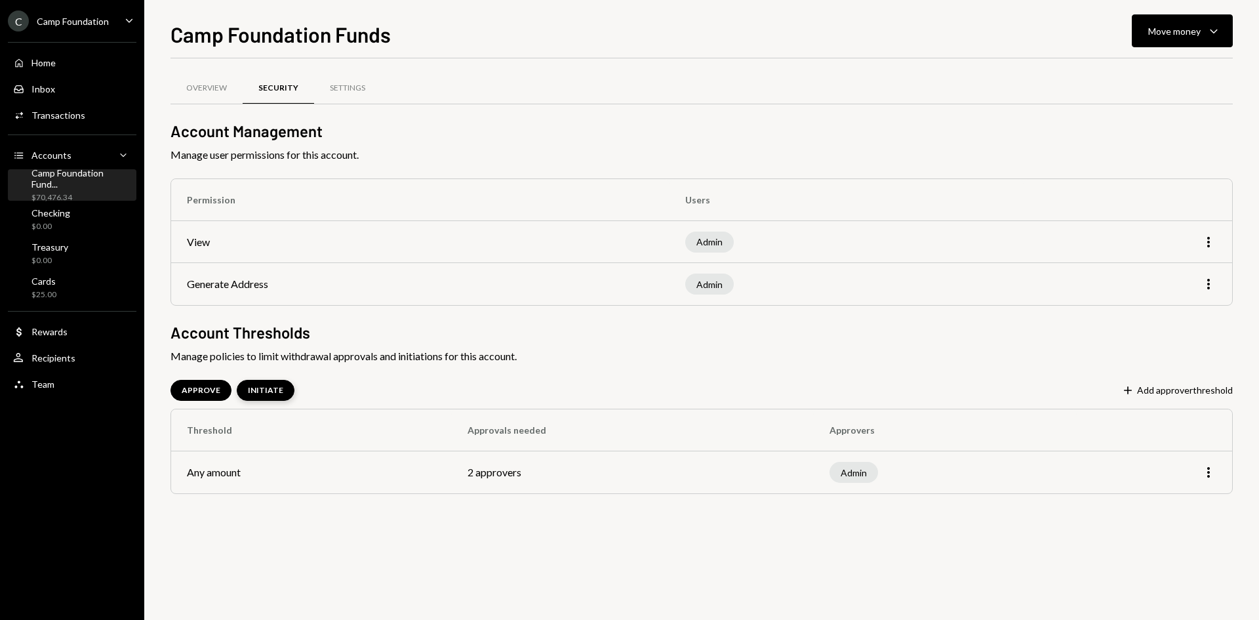
click at [273, 389] on div "INITIATE" at bounding box center [265, 390] width 35 height 11
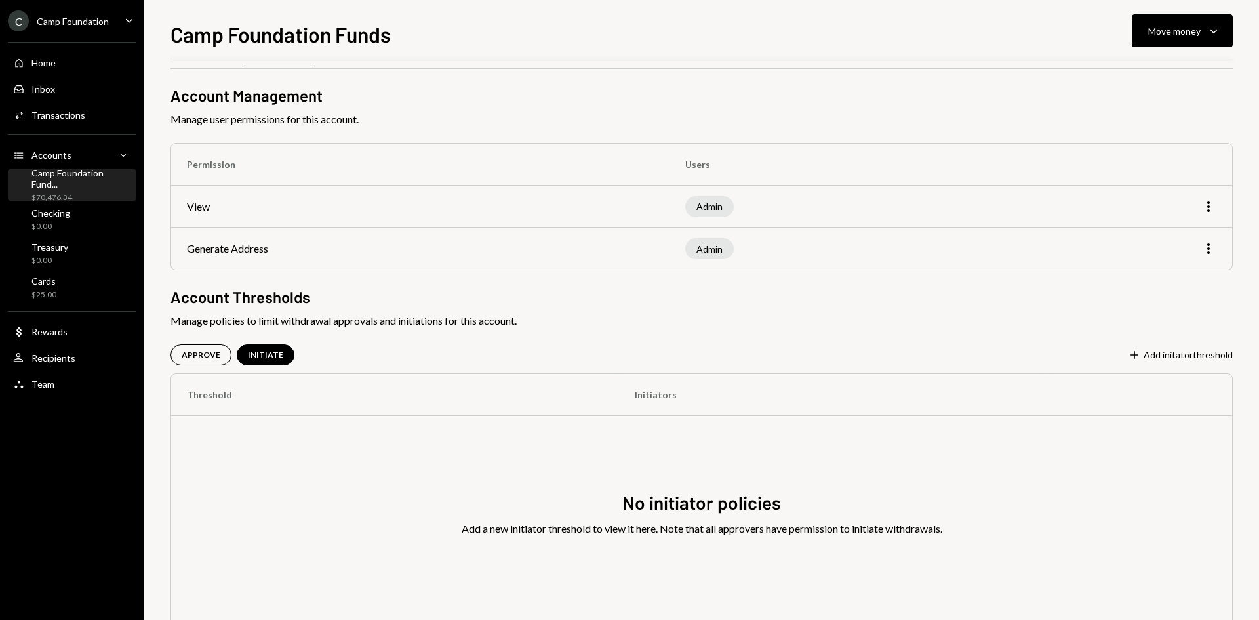
scroll to position [68, 0]
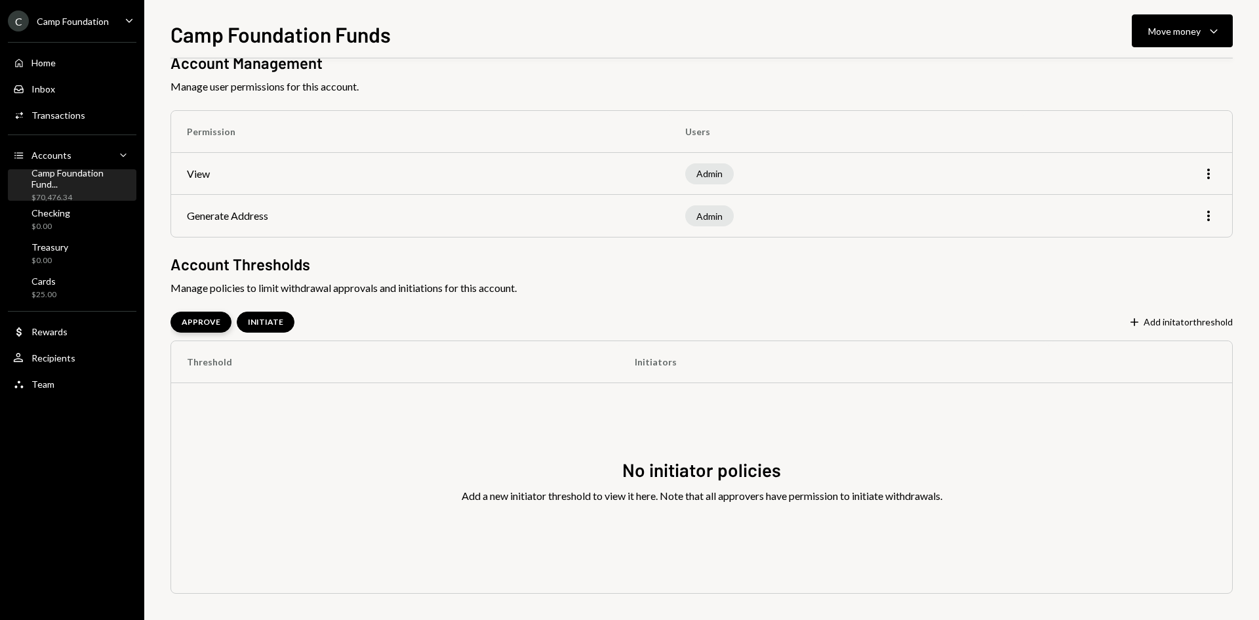
click at [208, 323] on div "APPROVE" at bounding box center [201, 322] width 39 height 11
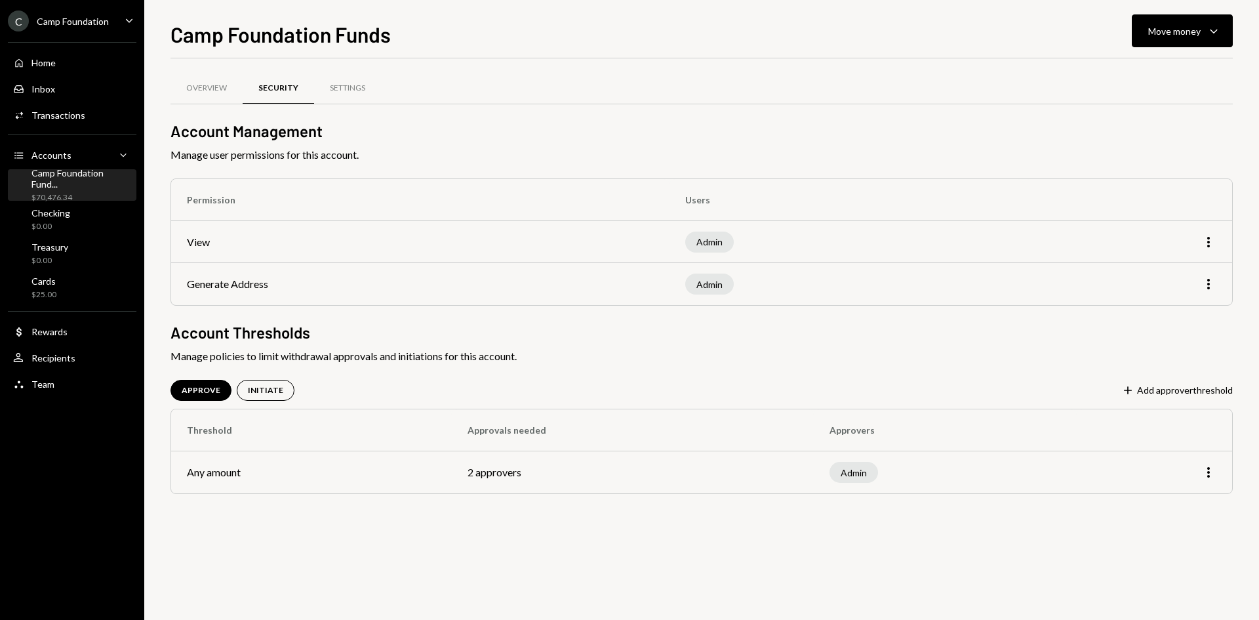
scroll to position [0, 0]
click at [88, 185] on div "Camp Foundation Fund... $70,476.34" at bounding box center [81, 185] width 100 height 36
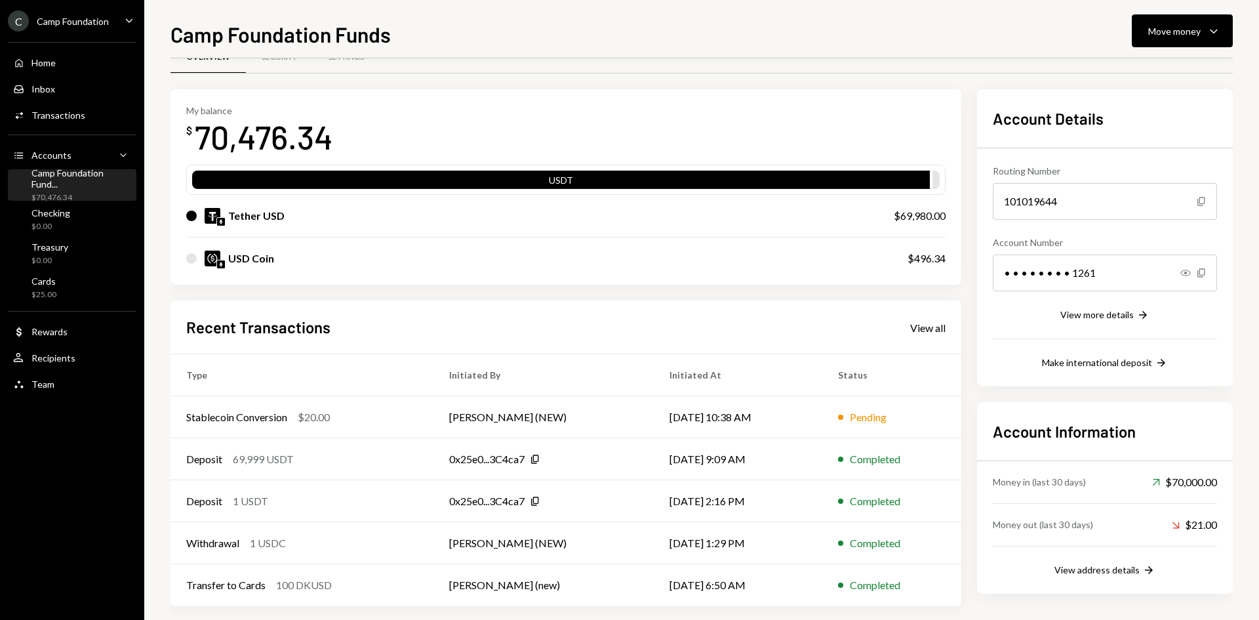
scroll to position [43, 0]
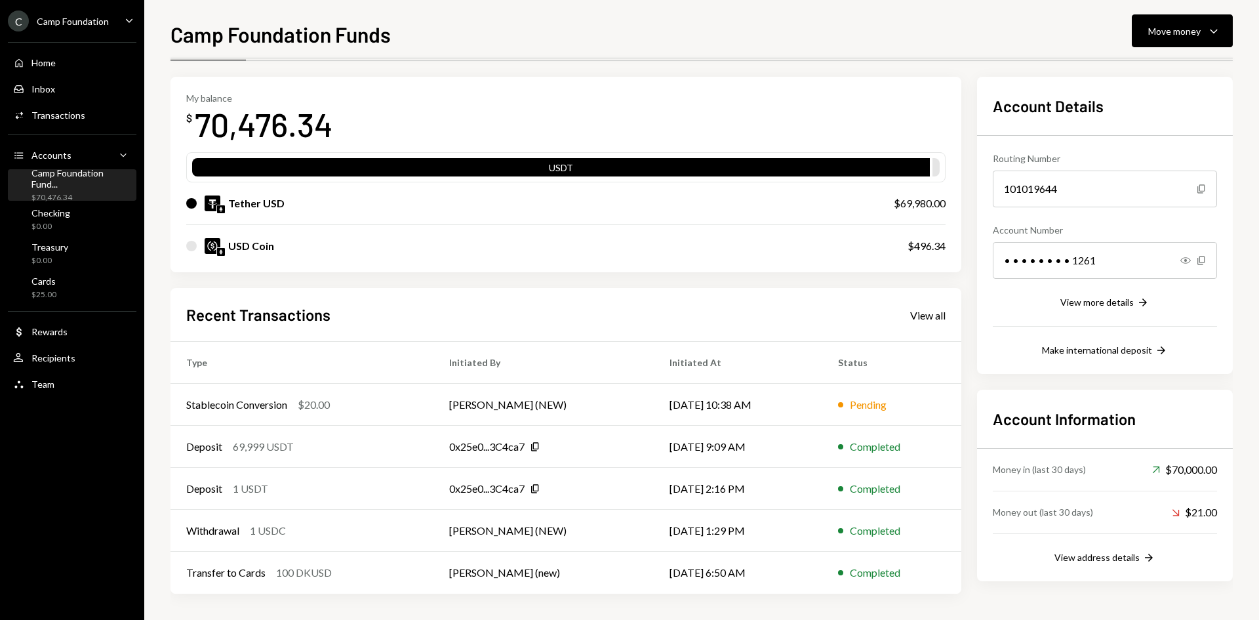
click at [256, 248] on div "USD Coin" at bounding box center [251, 246] width 46 height 16
click at [1088, 356] on button "Make international deposit Right Arrow" at bounding box center [1105, 351] width 126 height 14
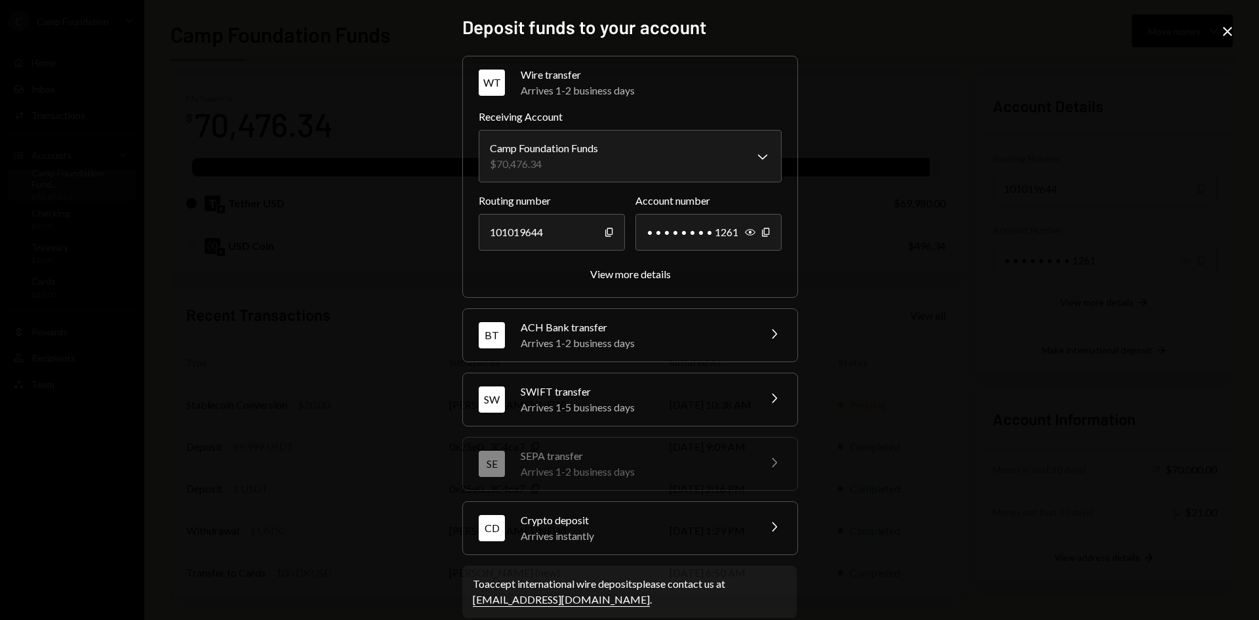
click at [1232, 30] on icon "Close" at bounding box center [1227, 32] width 16 height 16
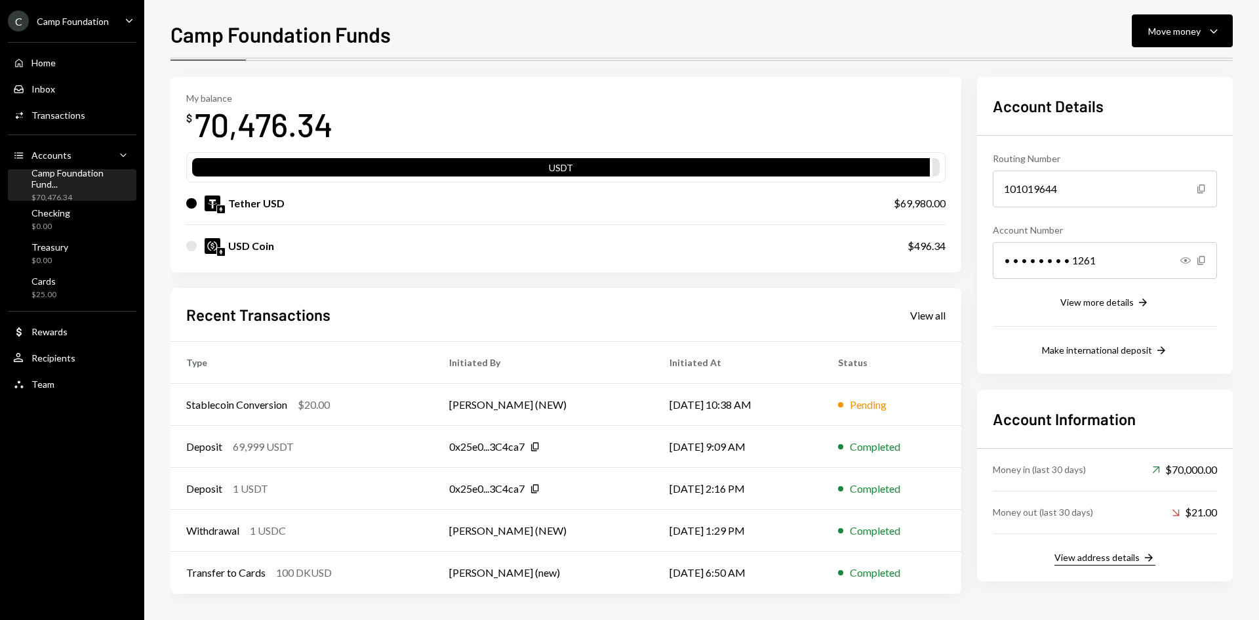
click at [1133, 563] on div "View address details" at bounding box center [1096, 556] width 85 height 11
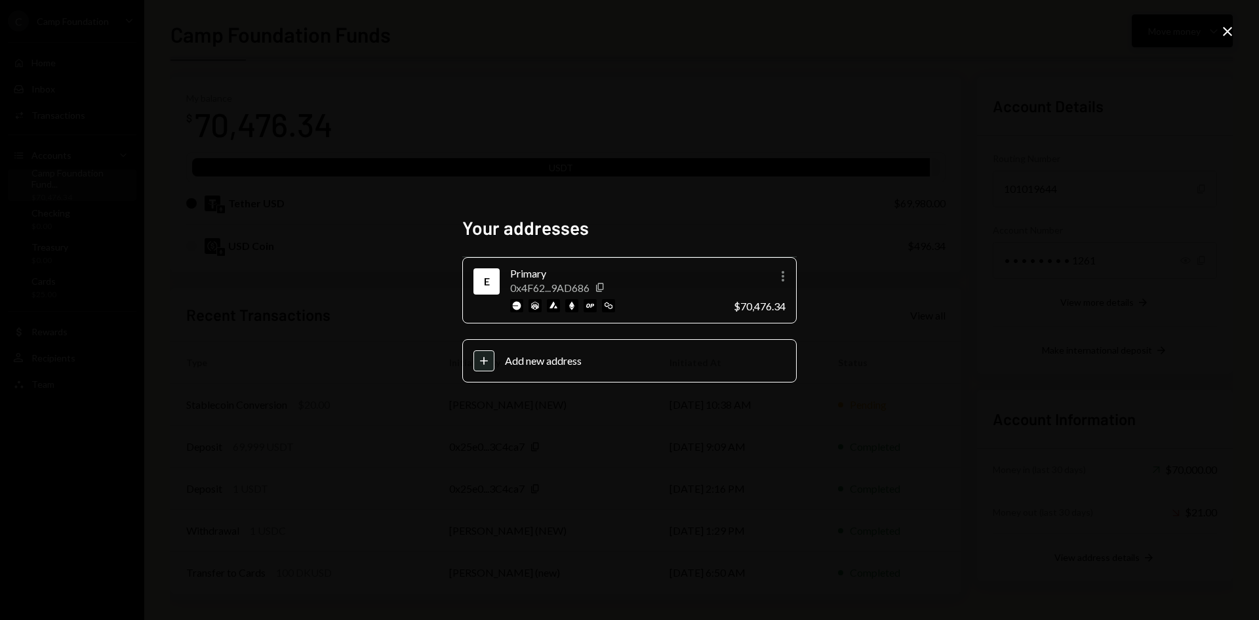
click at [1225, 28] on icon "Close" at bounding box center [1227, 32] width 16 height 16
